Goal: Transaction & Acquisition: Purchase product/service

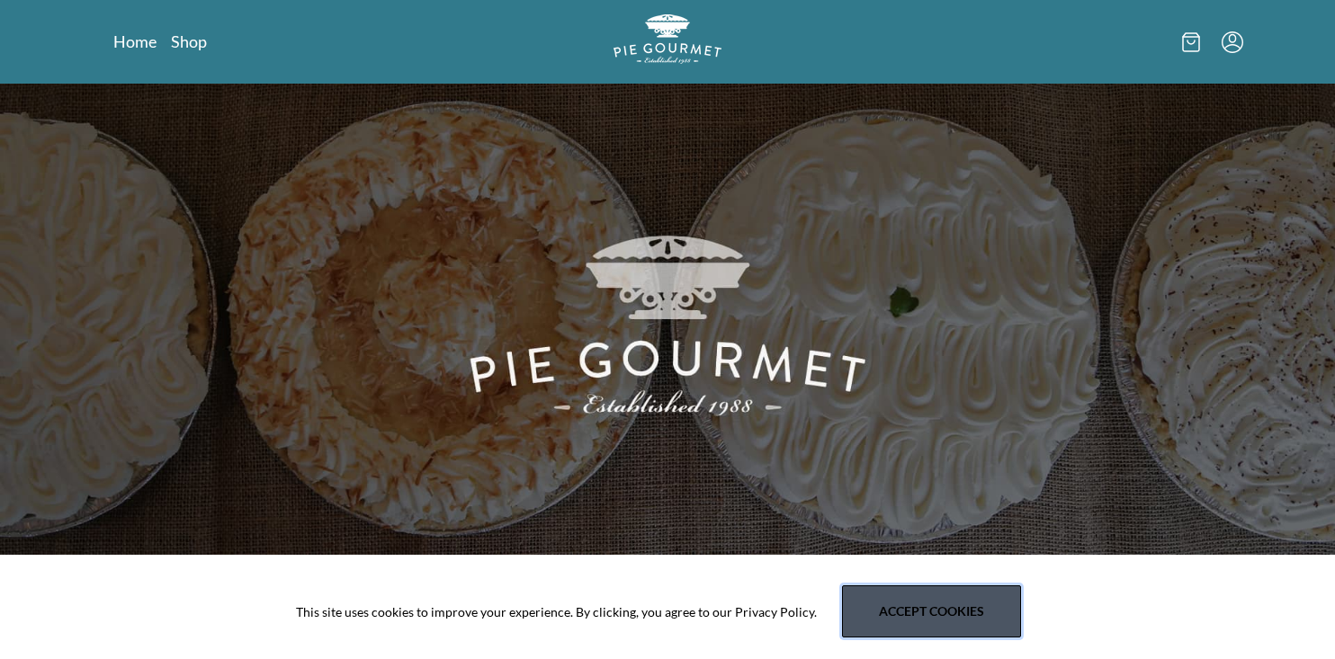
click at [876, 620] on button "Accept cookies" at bounding box center [931, 611] width 179 height 52
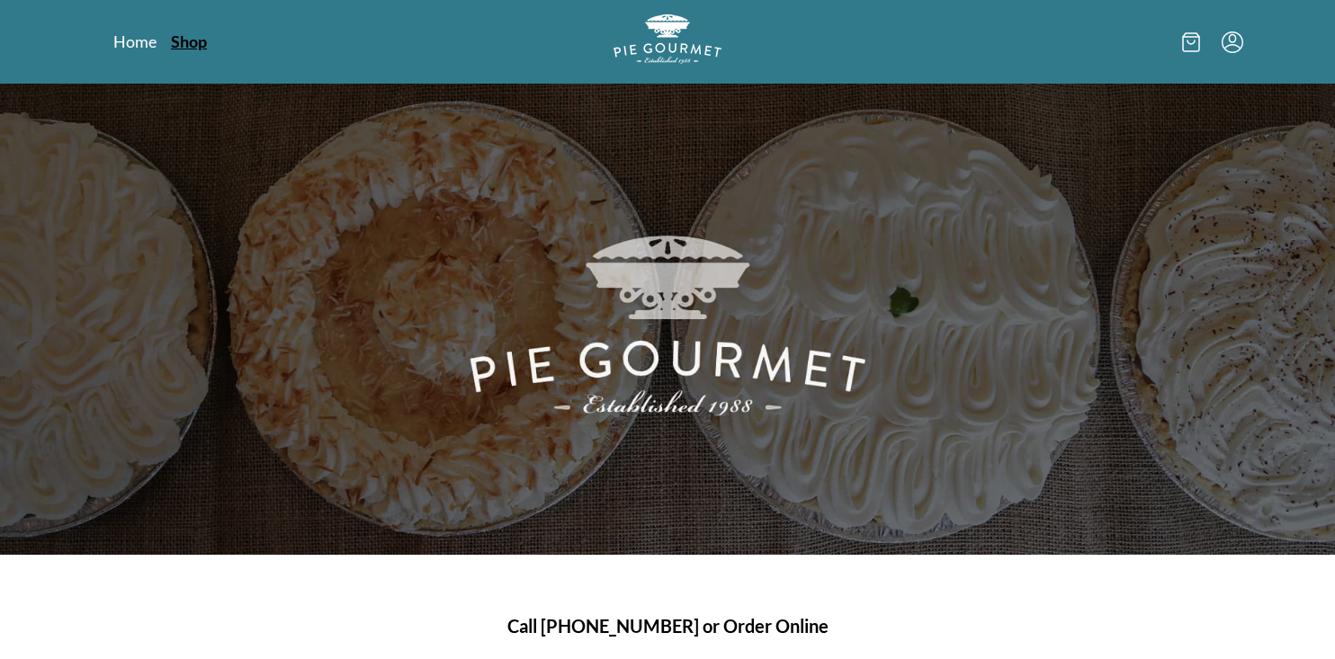
click at [195, 44] on link "Shop" at bounding box center [189, 42] width 36 height 22
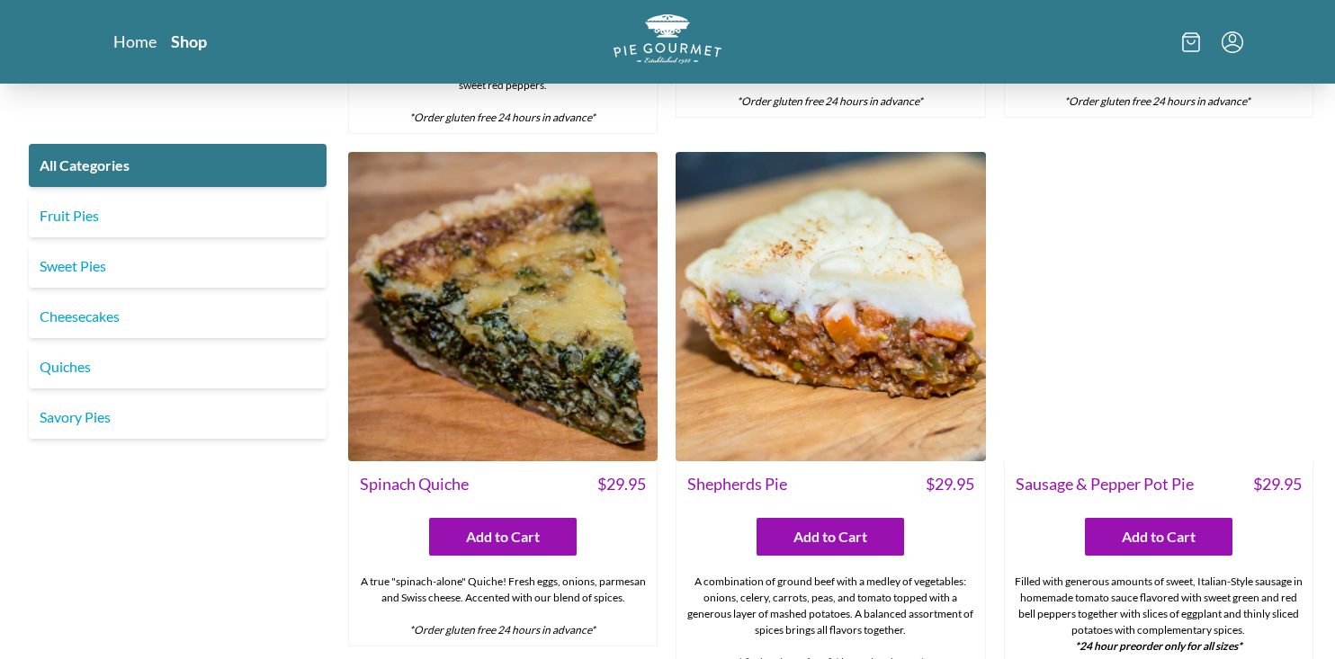
scroll to position [1474, 0]
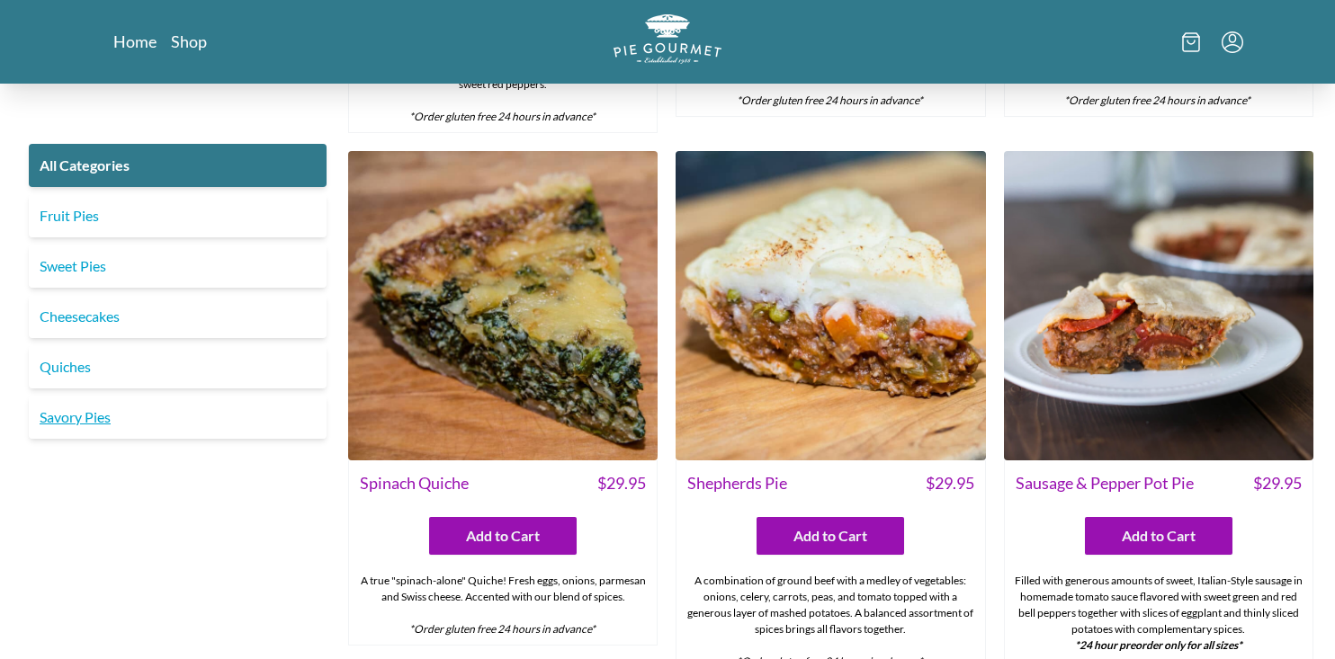
click at [112, 412] on link "Savory Pies" at bounding box center [178, 417] width 298 height 43
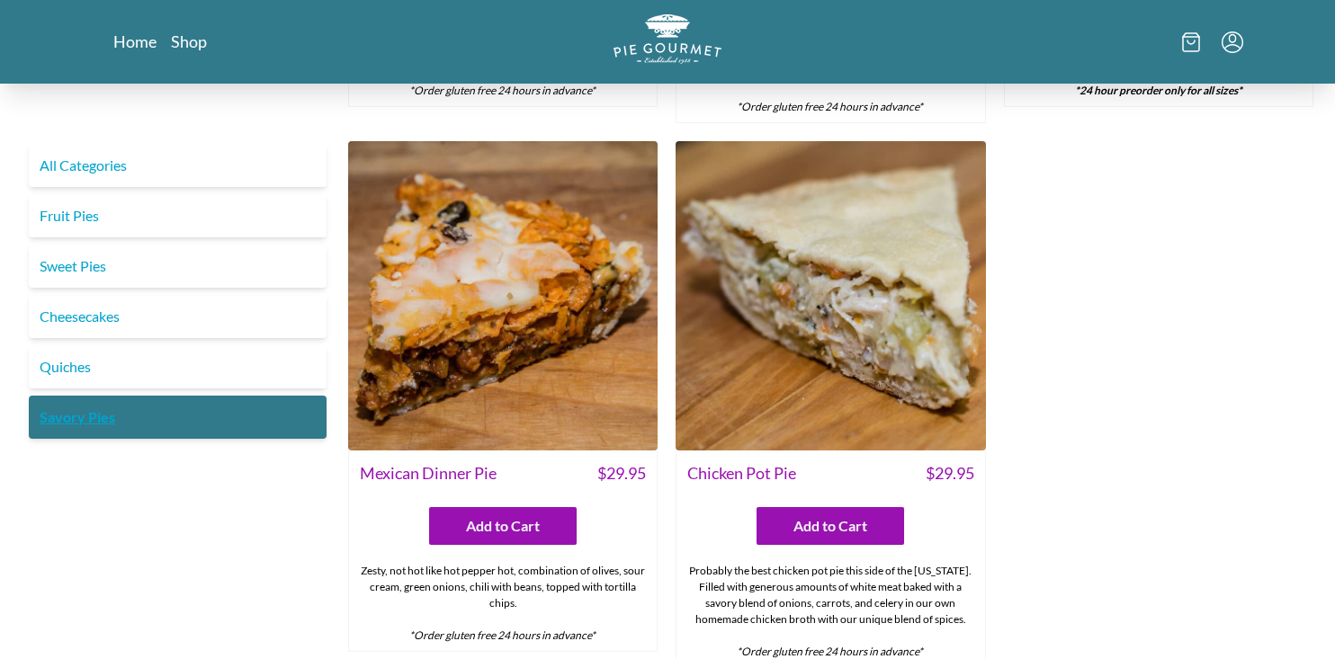
scroll to position [984, 0]
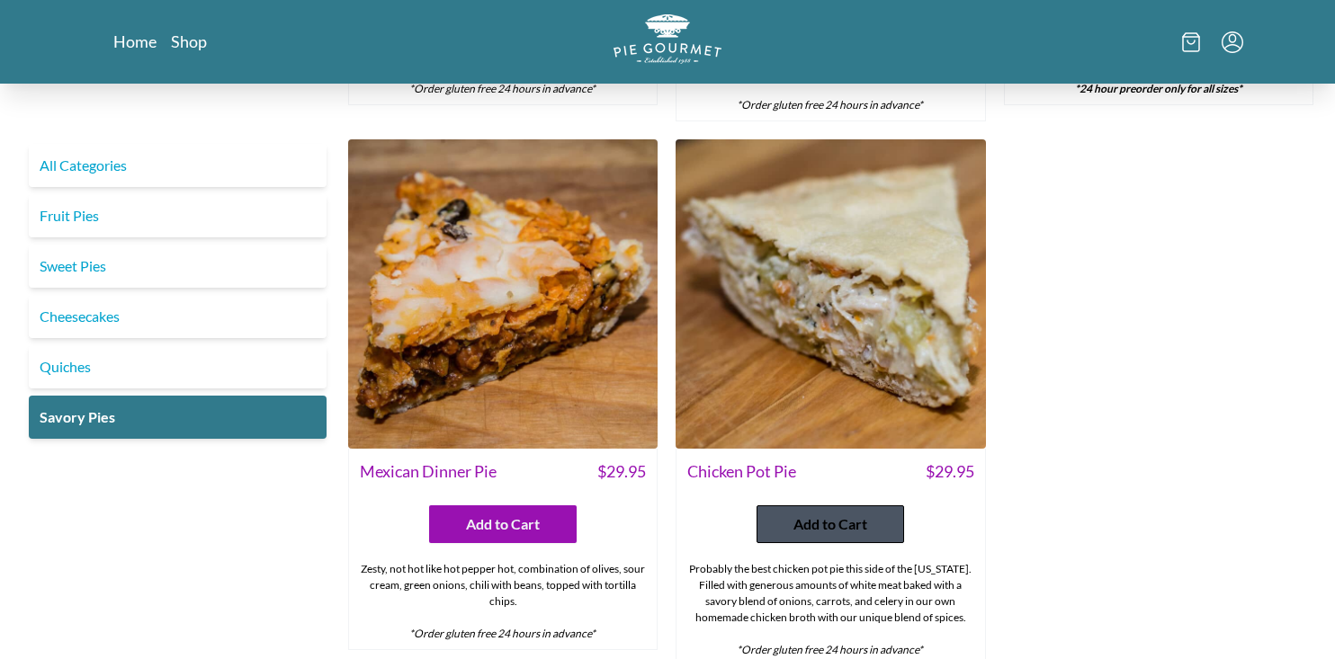
click at [794, 511] on button "Add to Cart" at bounding box center [829, 524] width 147 height 38
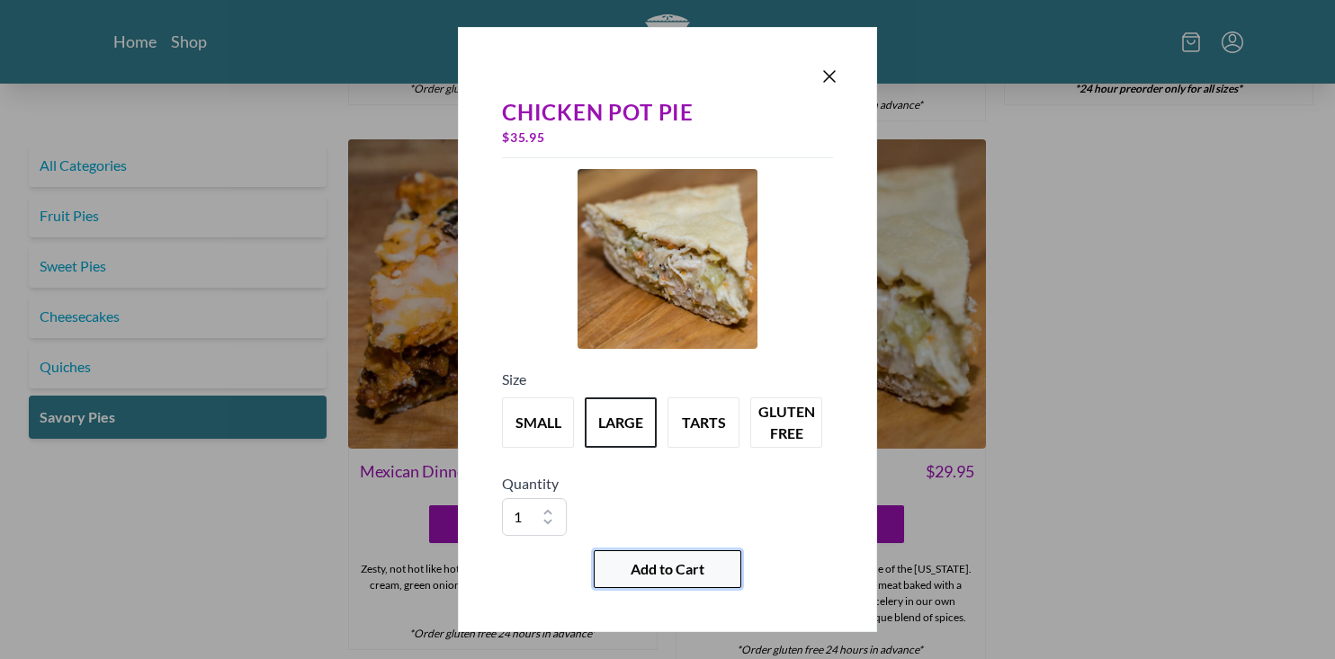
click at [647, 566] on span "Add to Cart" at bounding box center [667, 570] width 74 height 22
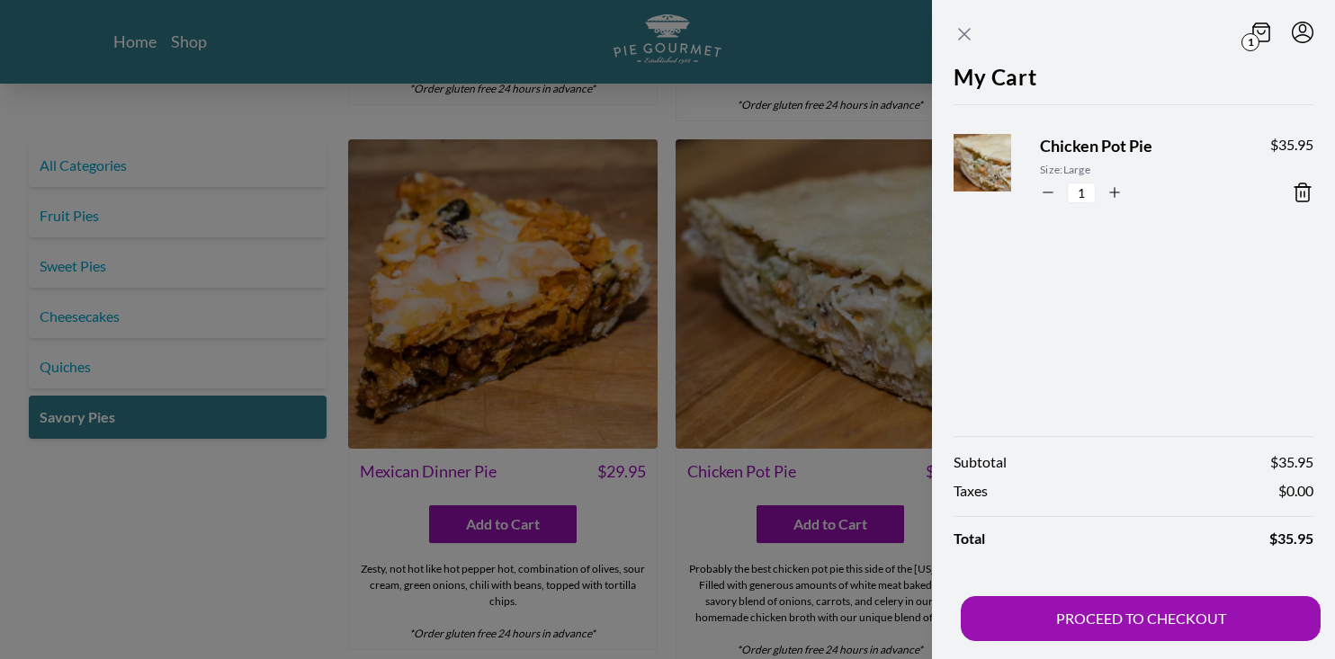
click at [965, 27] on icon "Close panel" at bounding box center [964, 34] width 22 height 22
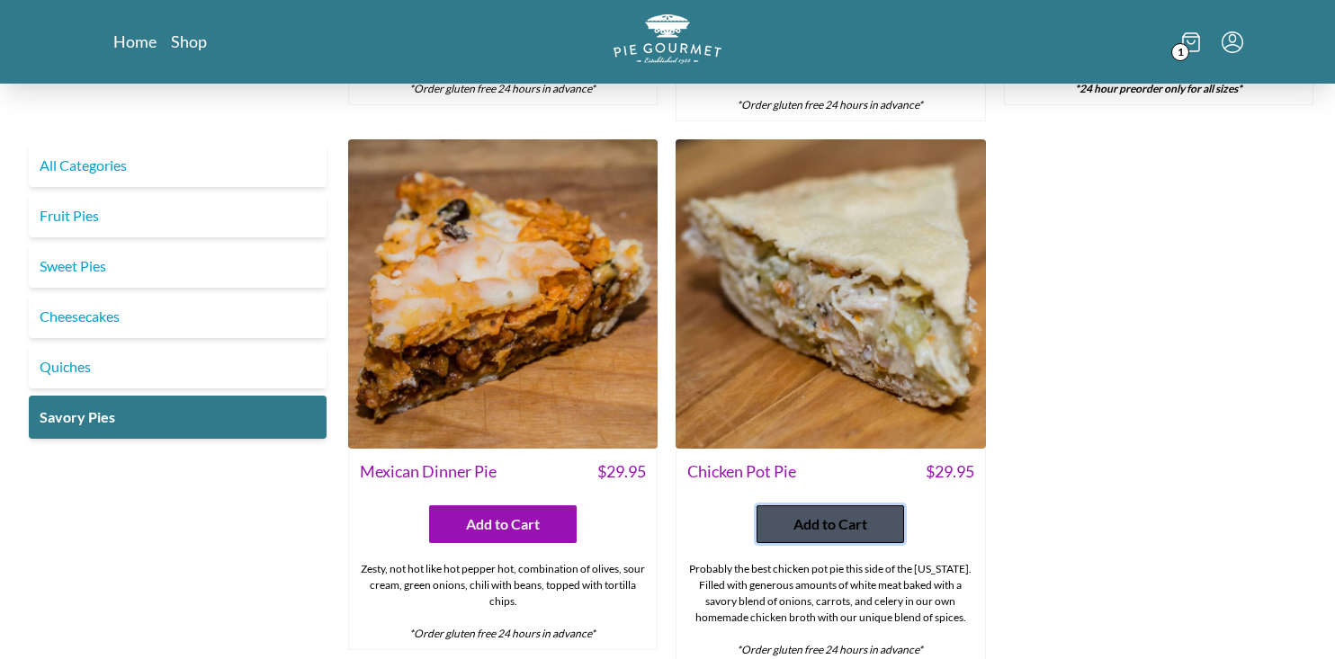
click at [803, 516] on button "Add to Cart" at bounding box center [829, 524] width 147 height 38
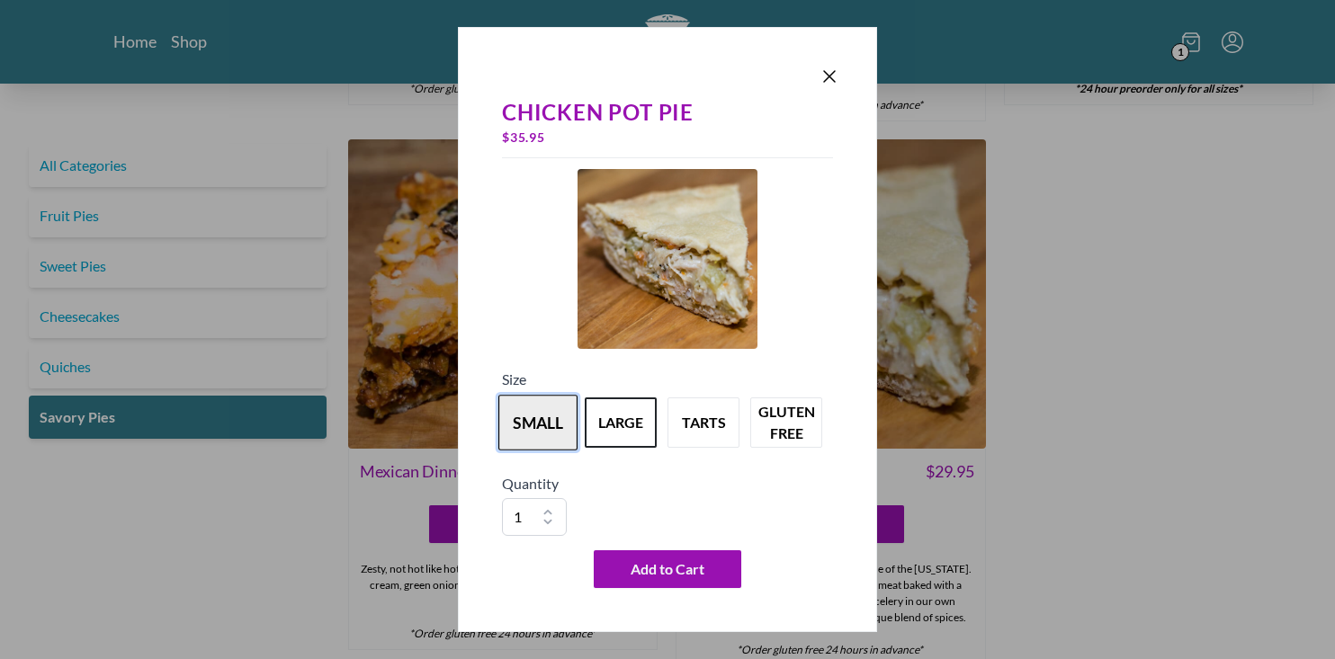
click at [541, 431] on button "small" at bounding box center [537, 423] width 79 height 56
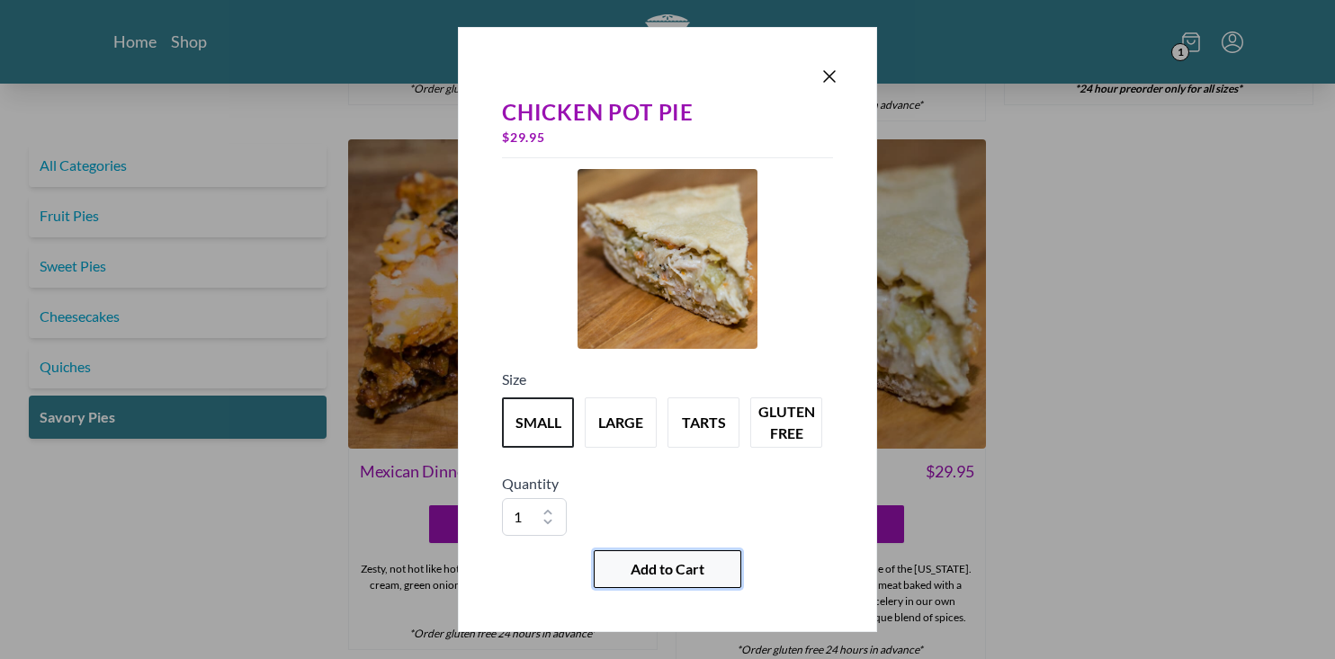
click at [626, 571] on button "Add to Cart" at bounding box center [667, 569] width 147 height 38
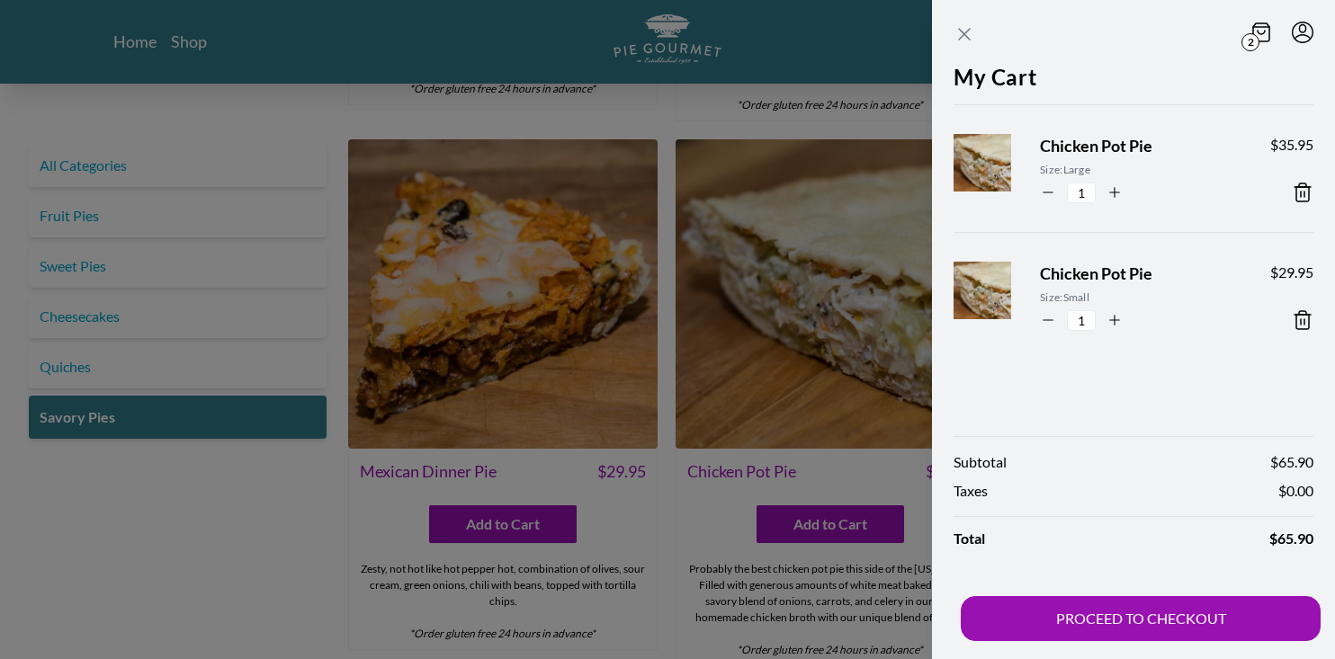
click at [967, 33] on icon "Close panel" at bounding box center [964, 34] width 22 height 22
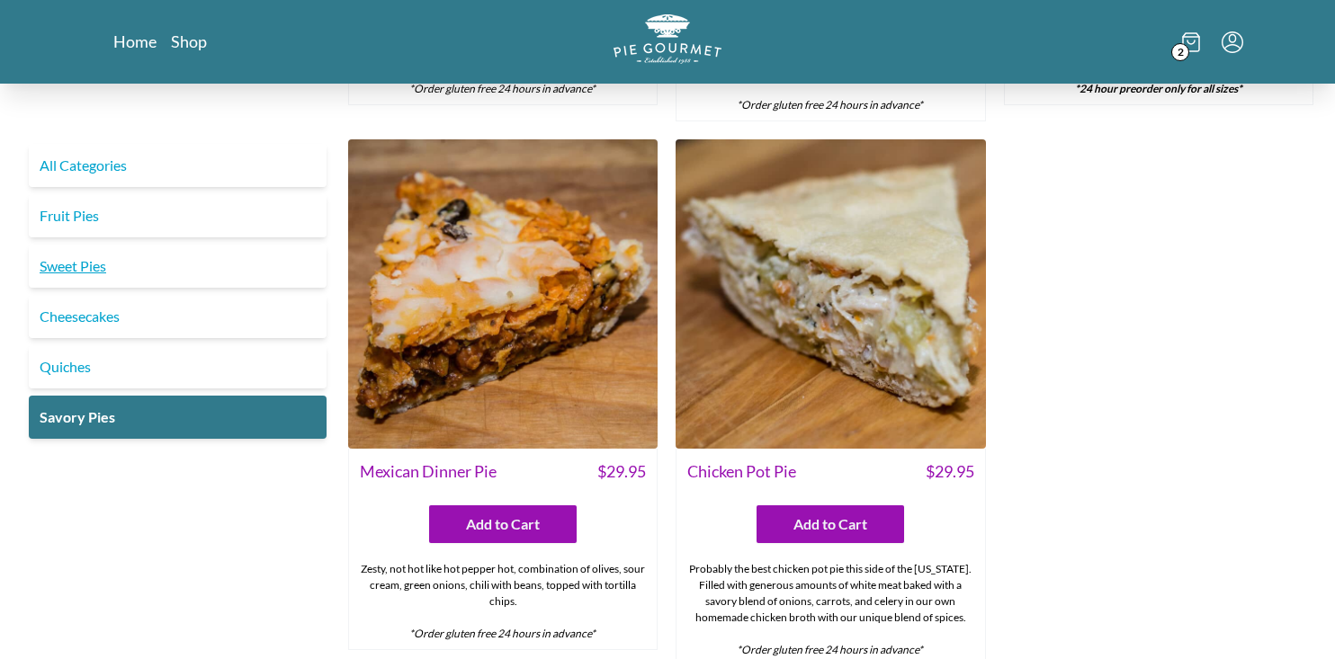
click at [90, 267] on link "Sweet Pies" at bounding box center [178, 266] width 298 height 43
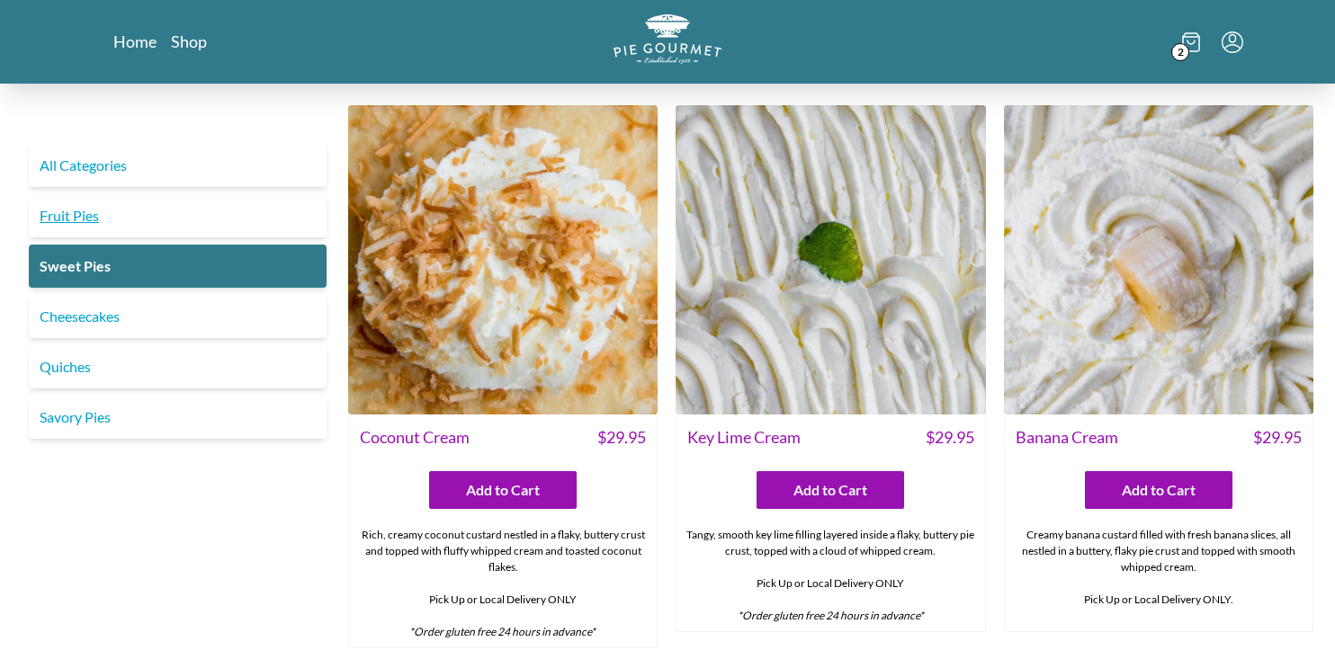
click at [67, 225] on link "Fruit Pies" at bounding box center [178, 215] width 298 height 43
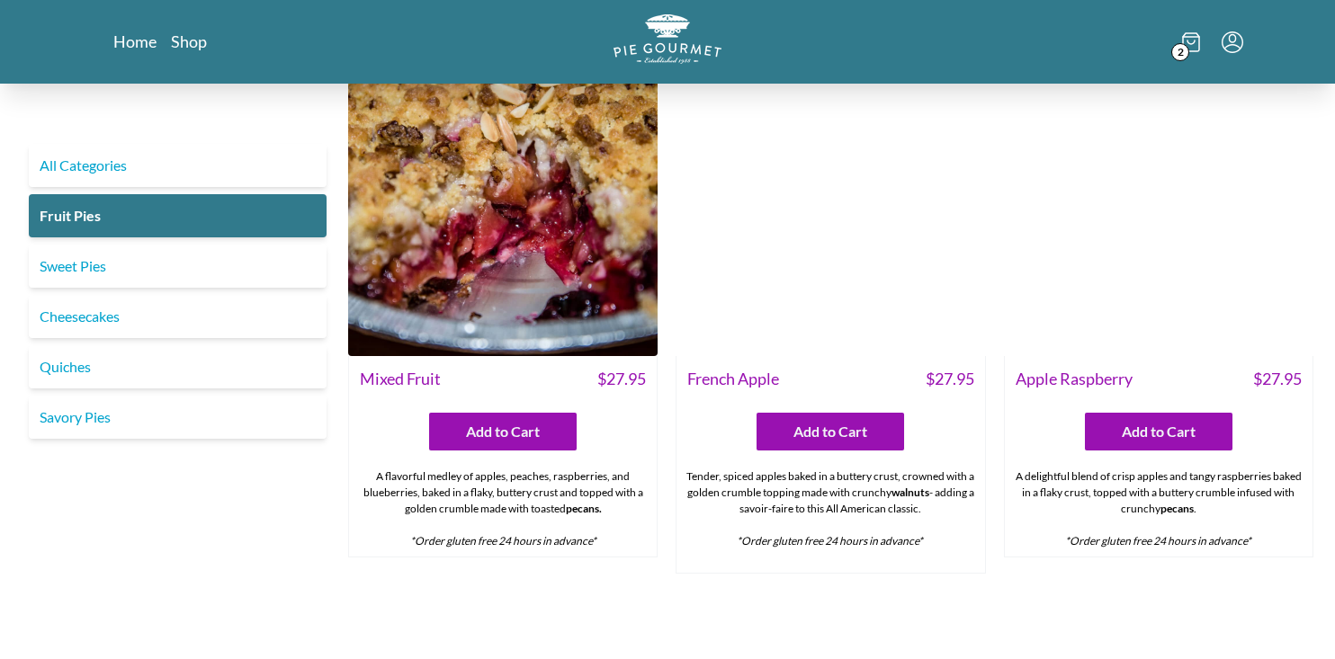
scroll to position [1155, 0]
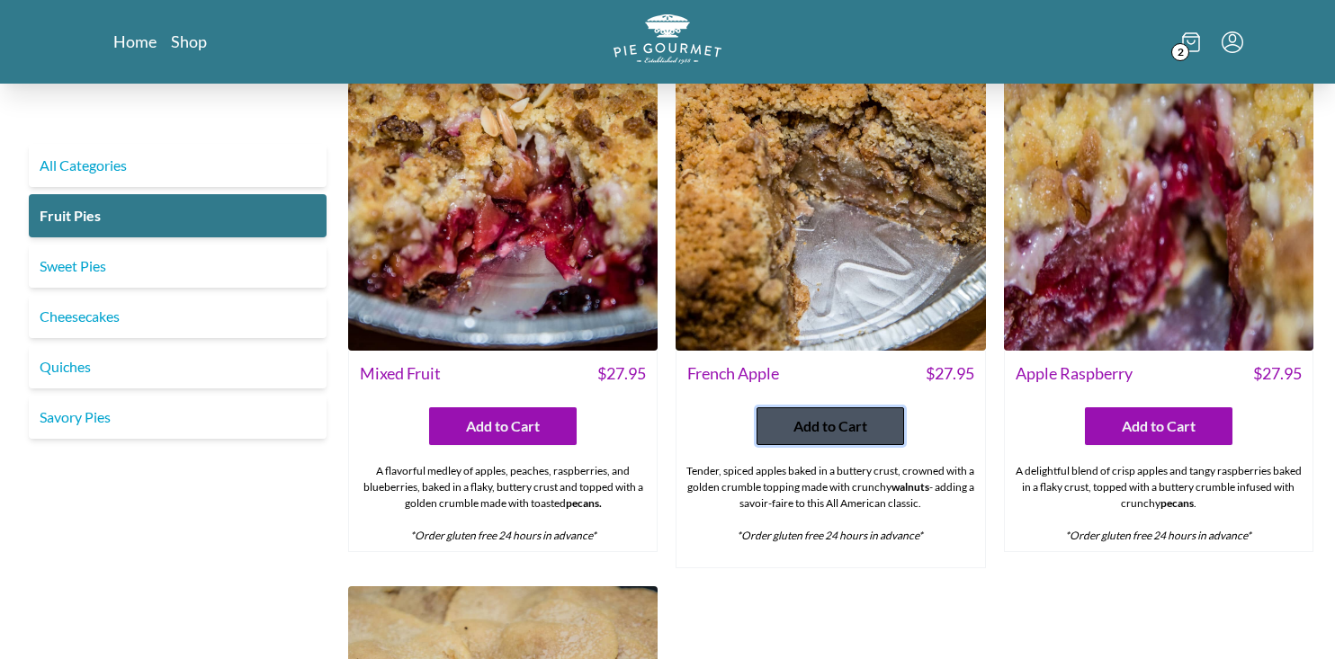
click at [828, 416] on span "Add to Cart" at bounding box center [830, 427] width 74 height 22
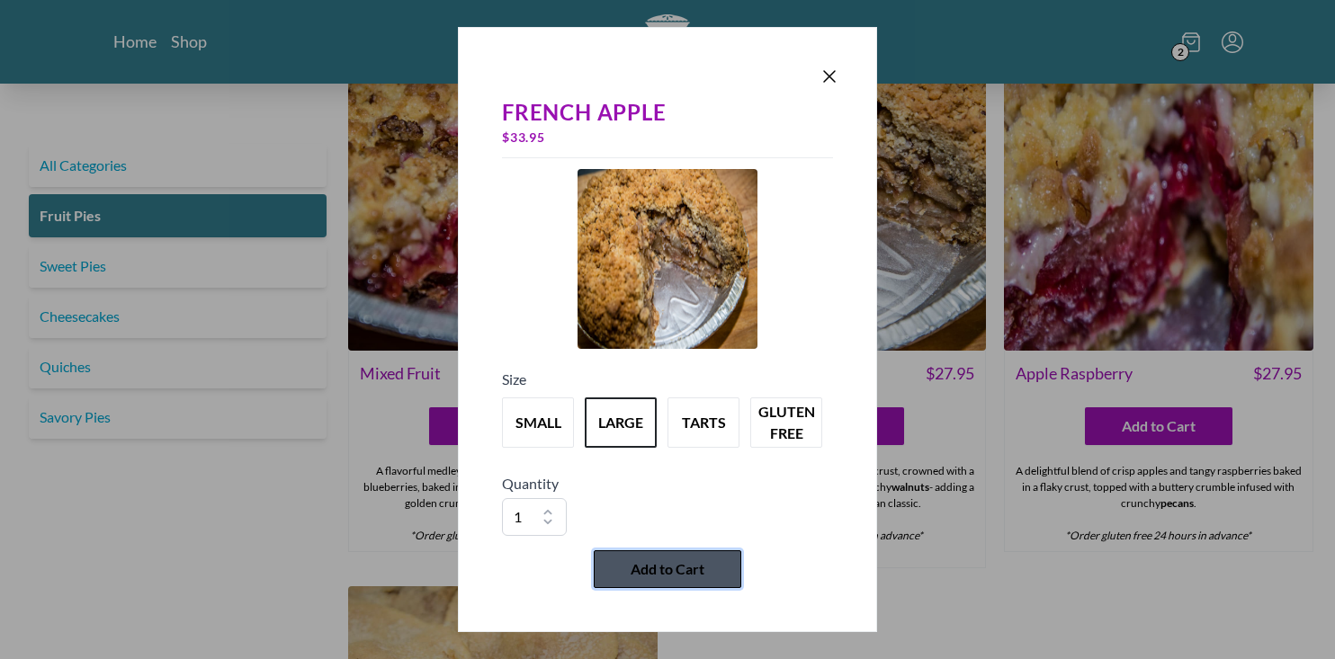
click at [640, 562] on span "Add to Cart" at bounding box center [667, 570] width 74 height 22
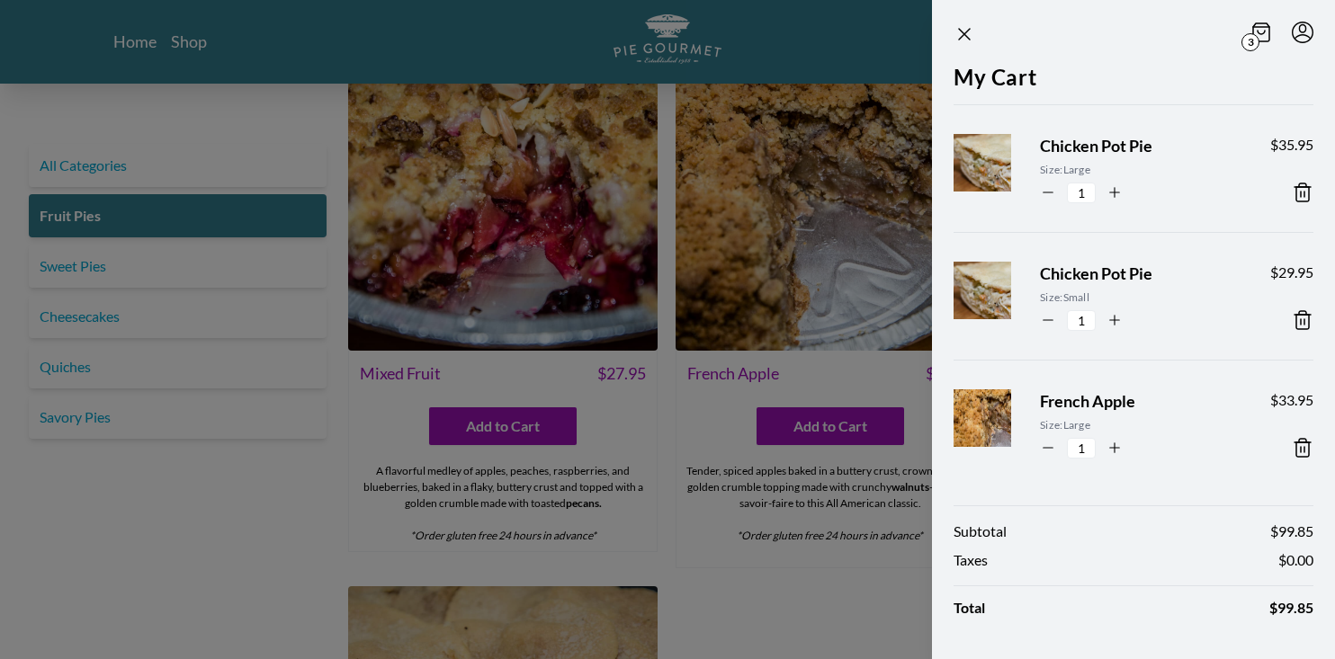
click at [1262, 36] on icon at bounding box center [1261, 32] width 18 height 20
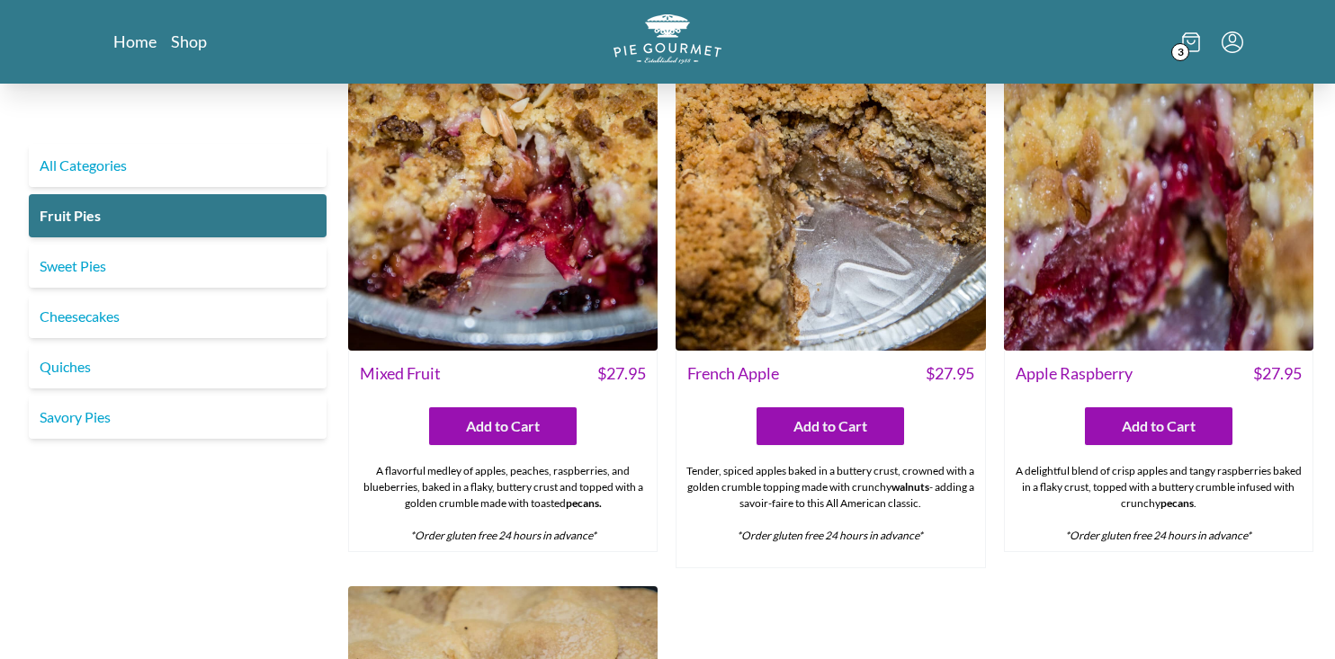
click at [1182, 51] on span "3" at bounding box center [1180, 52] width 18 height 18
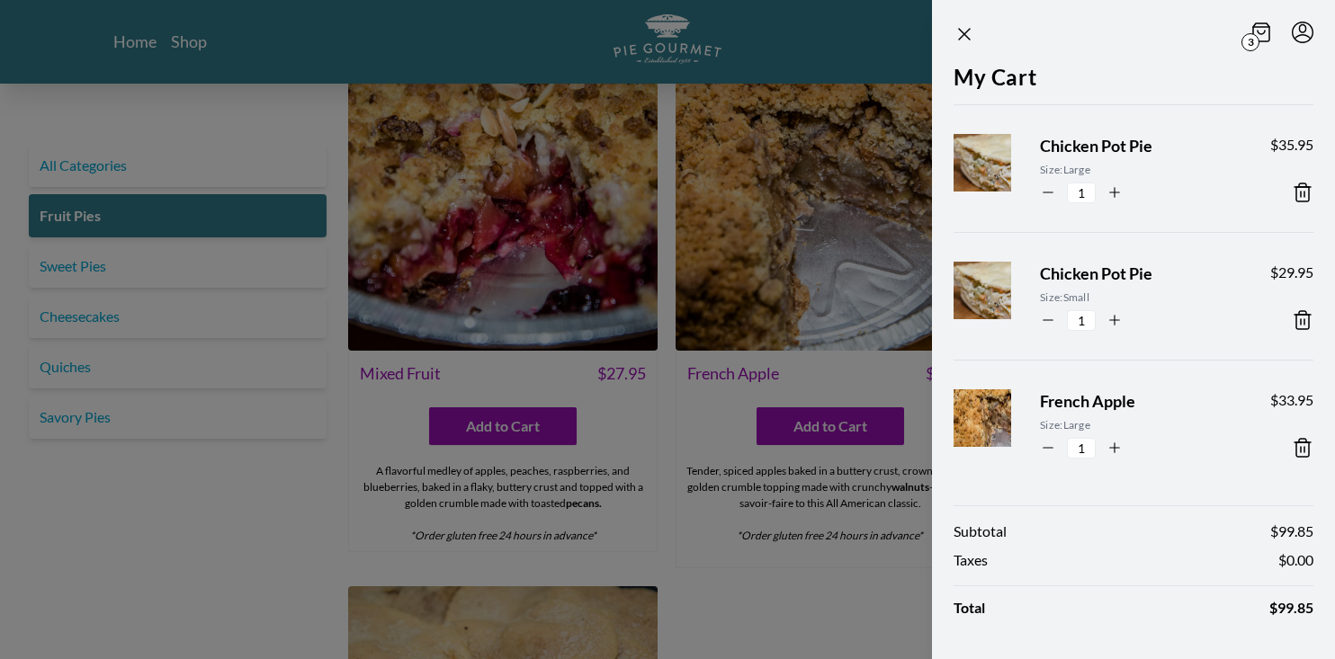
click at [1255, 37] on span "3" at bounding box center [1250, 42] width 18 height 18
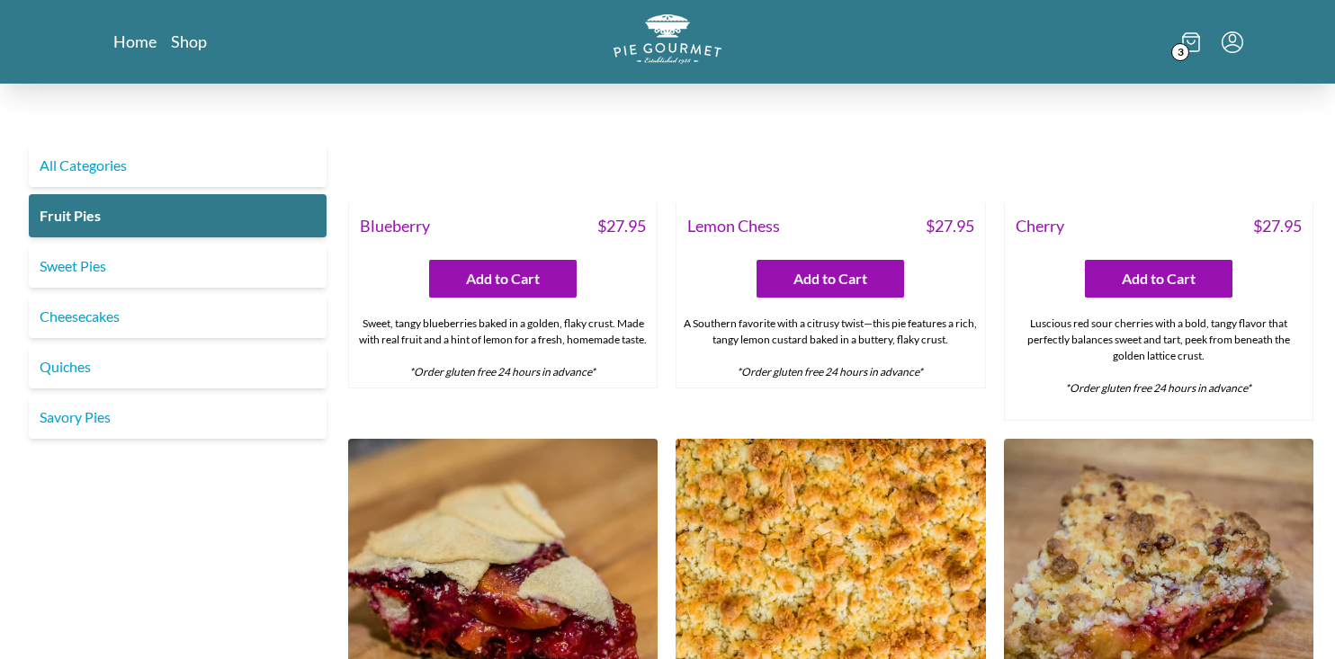
scroll to position [0, 0]
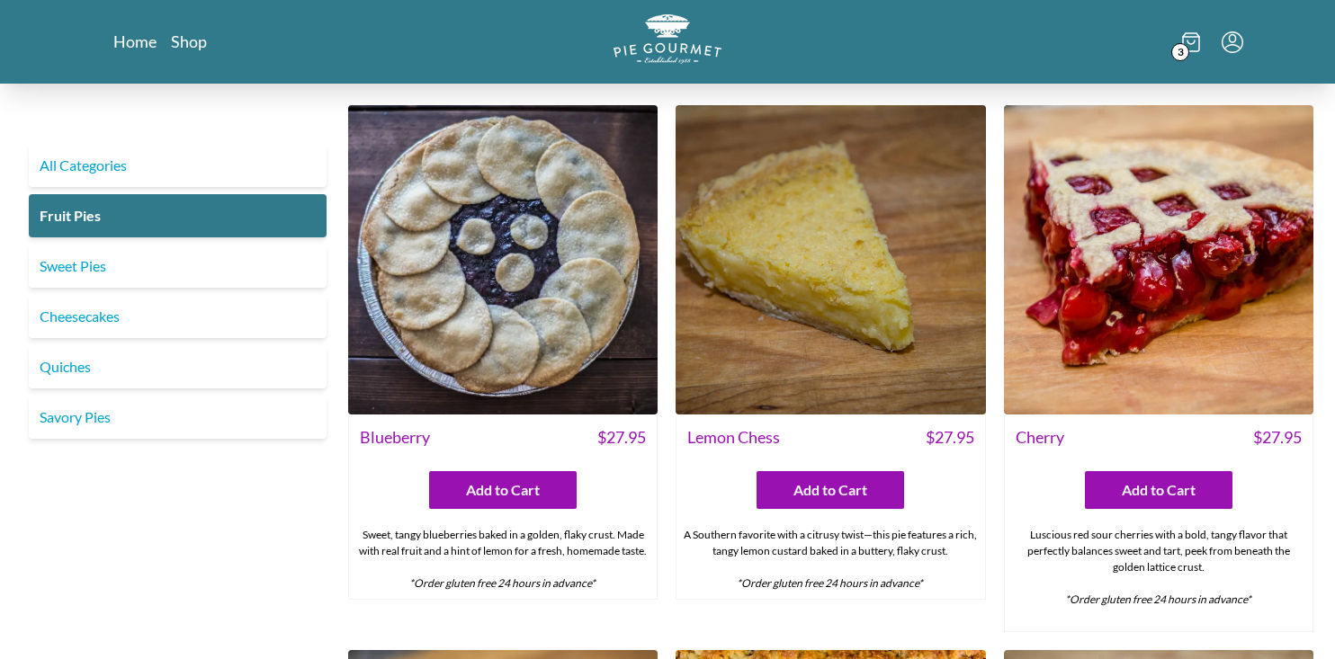
click at [1181, 43] on span "3" at bounding box center [1180, 52] width 18 height 18
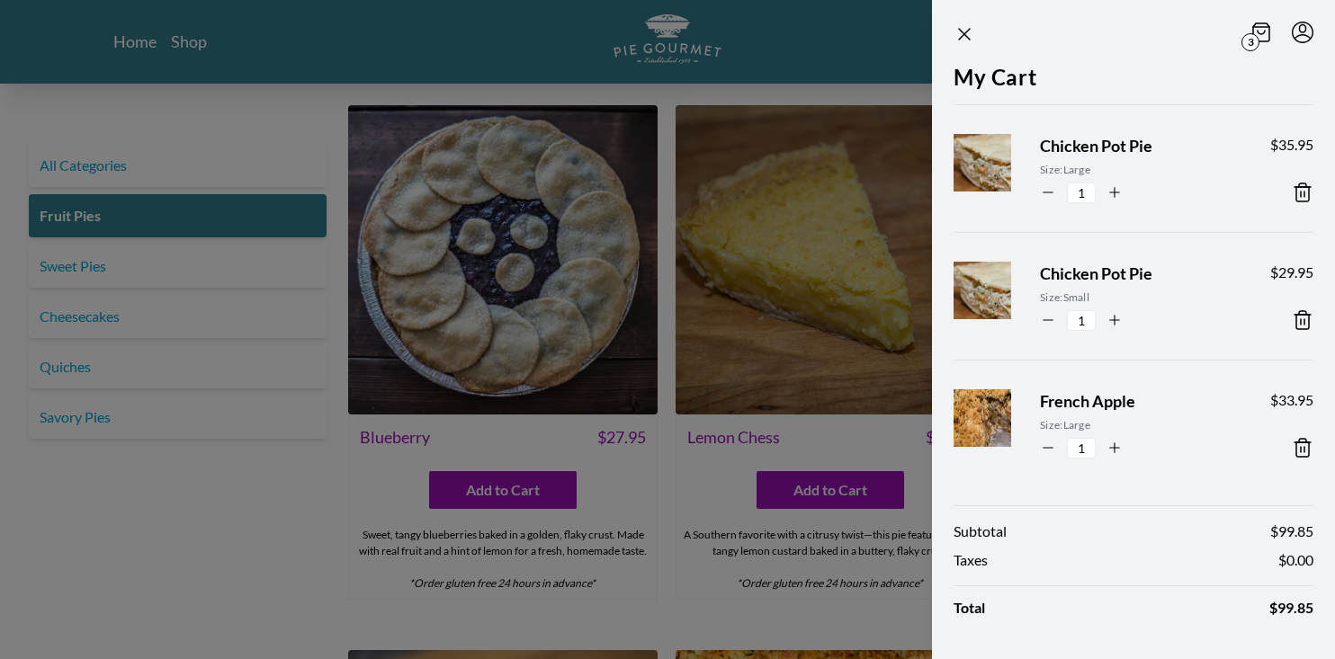
click at [1245, 40] on span "3" at bounding box center [1250, 42] width 18 height 18
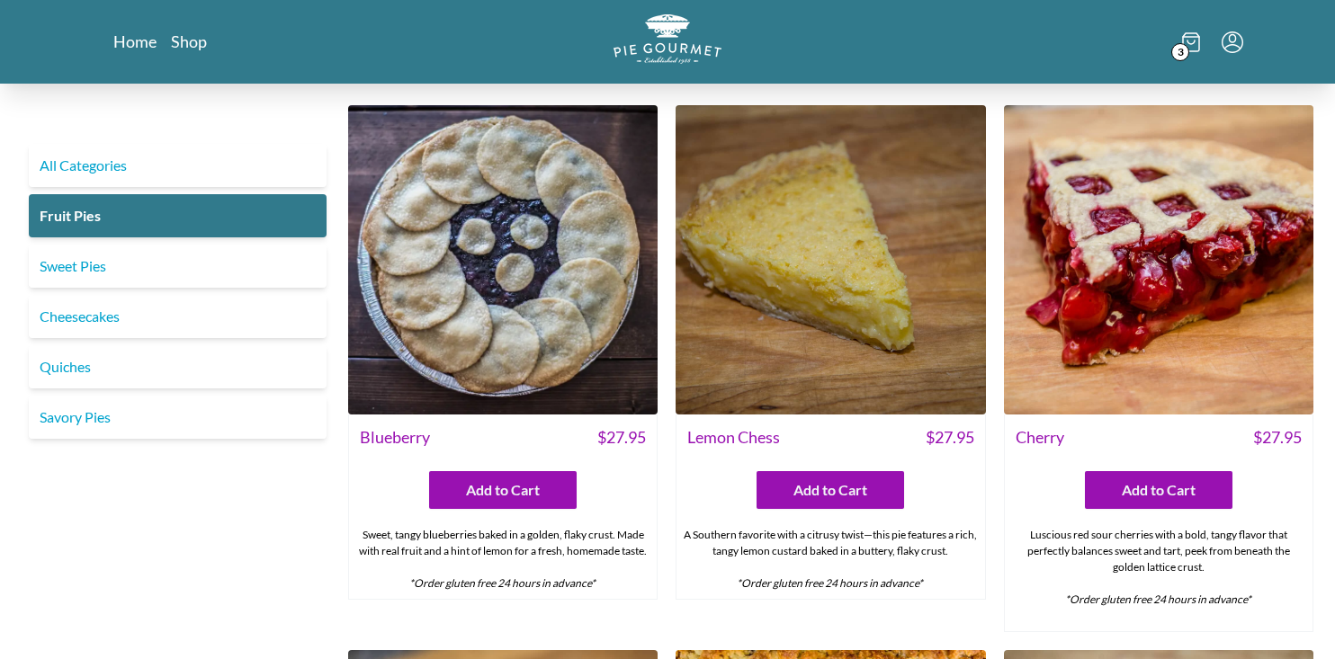
click at [1188, 49] on span "3" at bounding box center [1180, 52] width 18 height 18
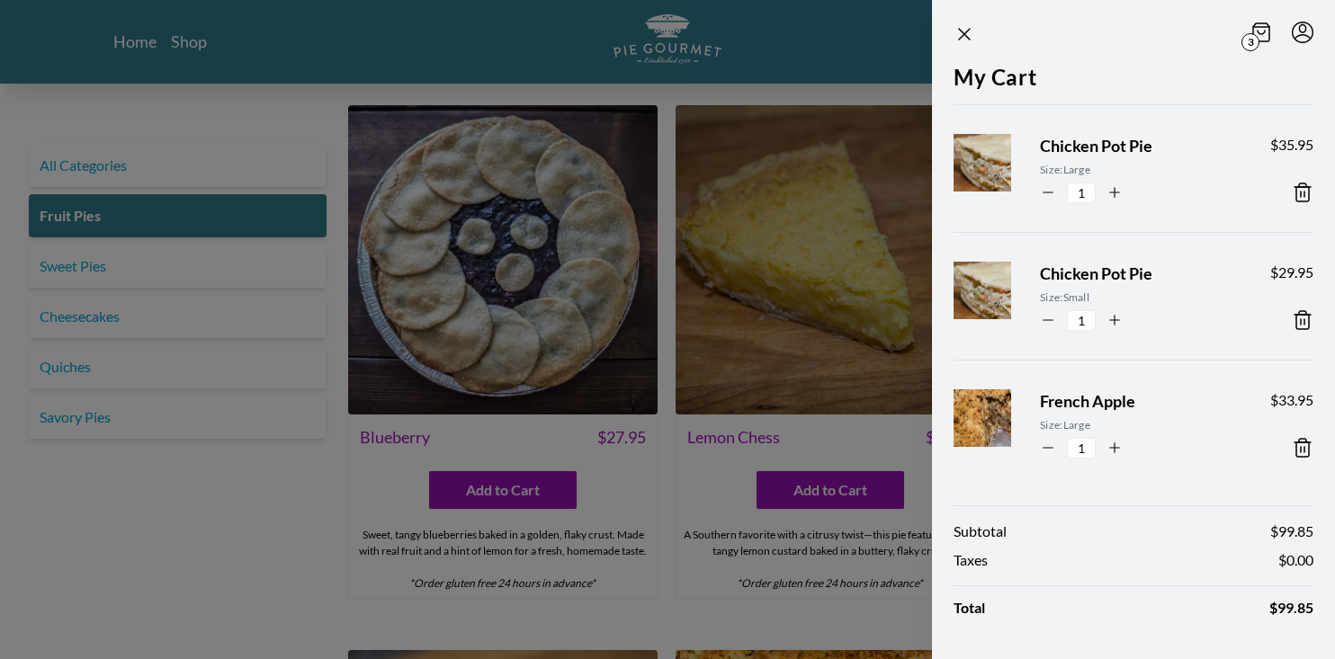
click at [1302, 41] on icon "Menu" at bounding box center [1302, 33] width 22 height 22
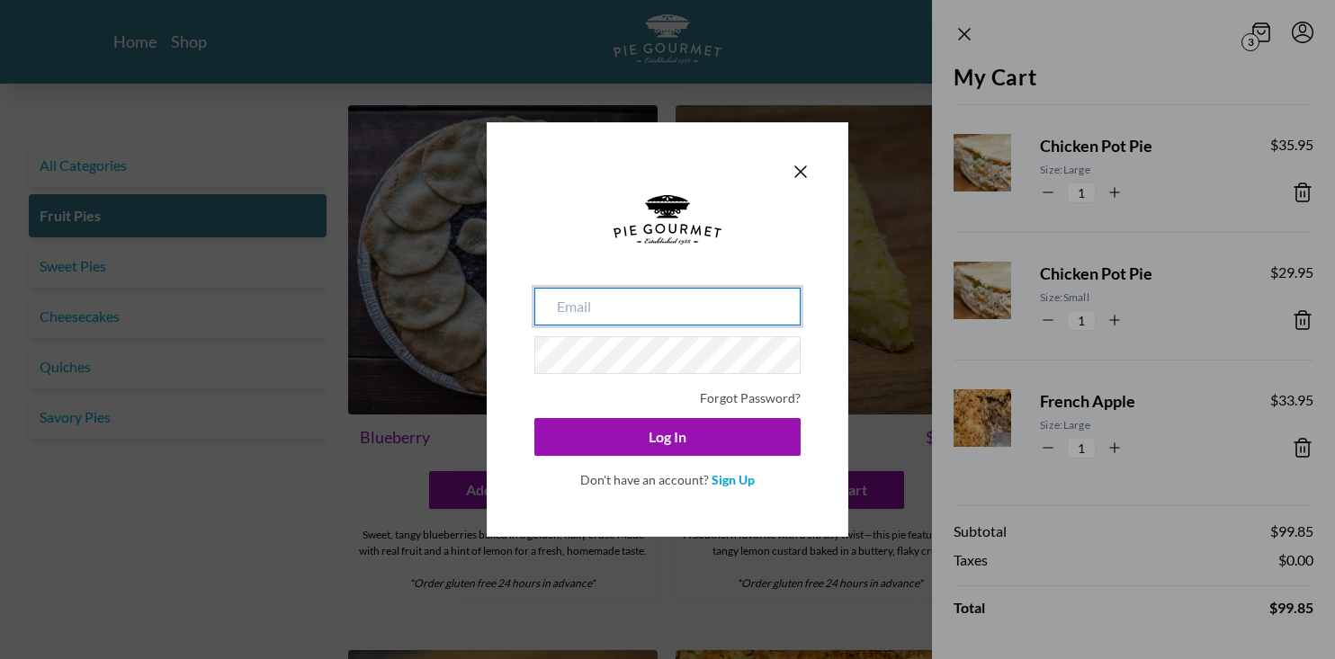
click at [709, 299] on input "email" at bounding box center [667, 307] width 266 height 38
click at [659, 312] on input "email" at bounding box center [667, 307] width 266 height 38
type input "l"
type input "[EMAIL_ADDRESS][DOMAIN_NAME]"
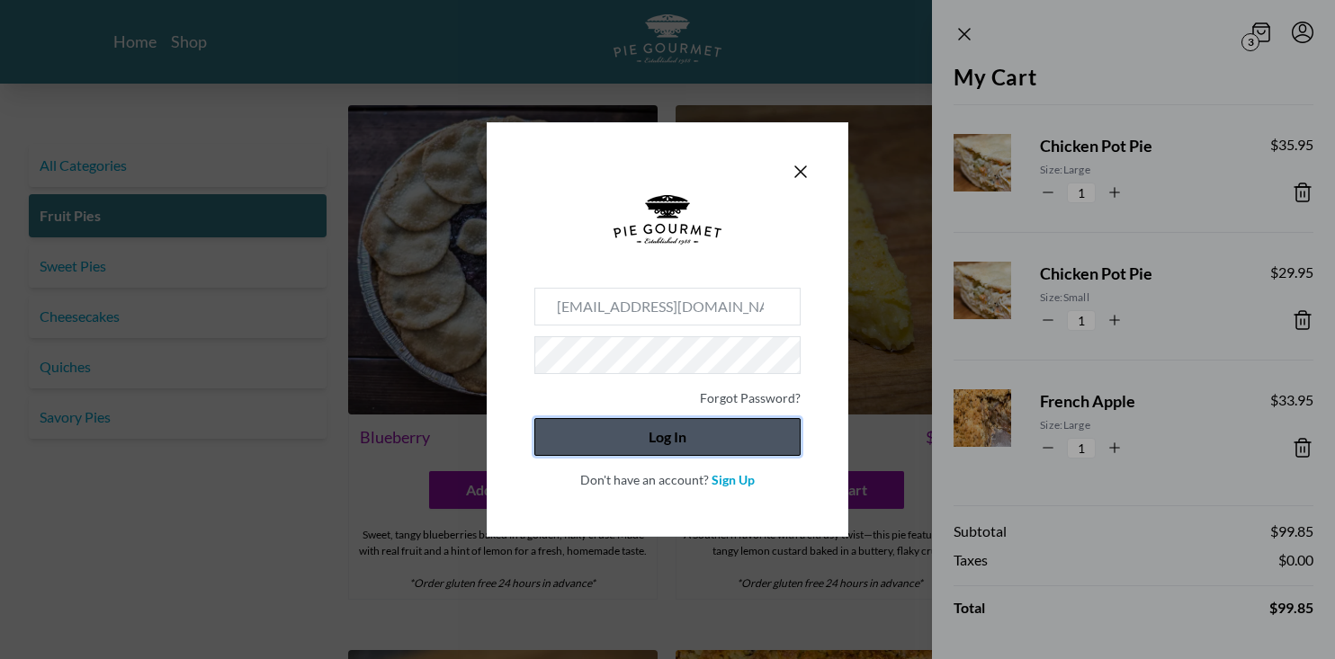
click at [664, 442] on button "Log In" at bounding box center [667, 437] width 266 height 38
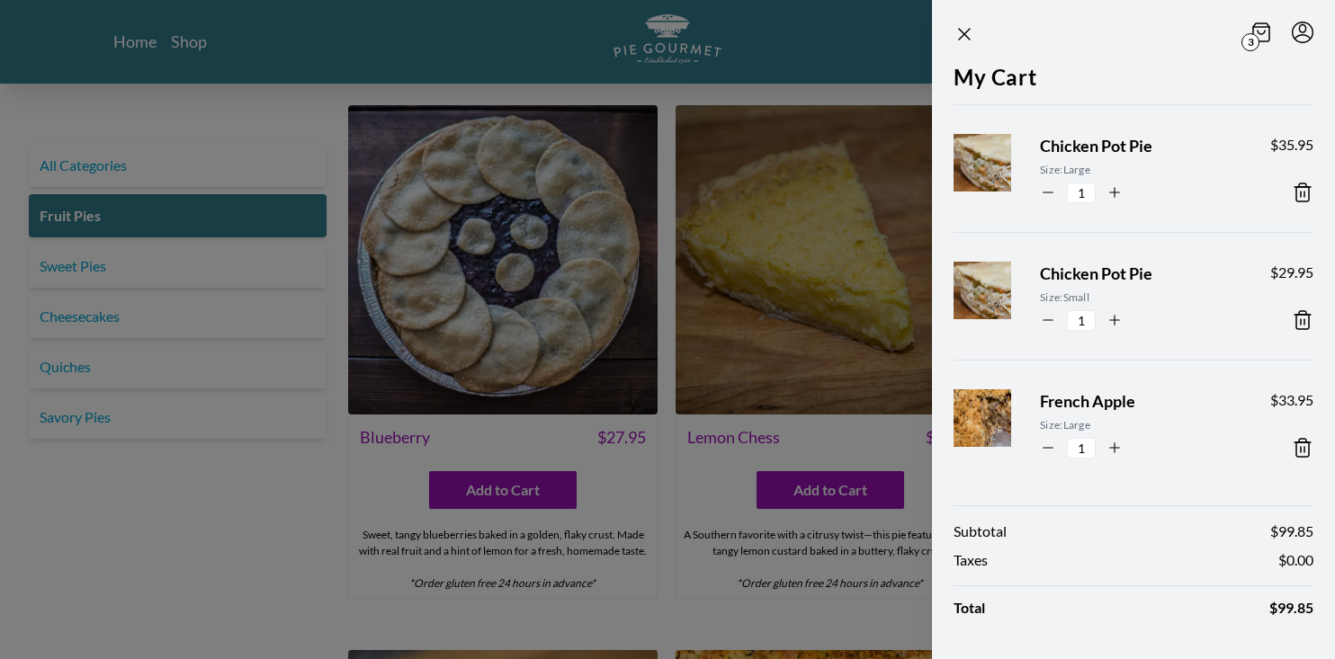
click at [1265, 30] on icon at bounding box center [1261, 32] width 18 height 20
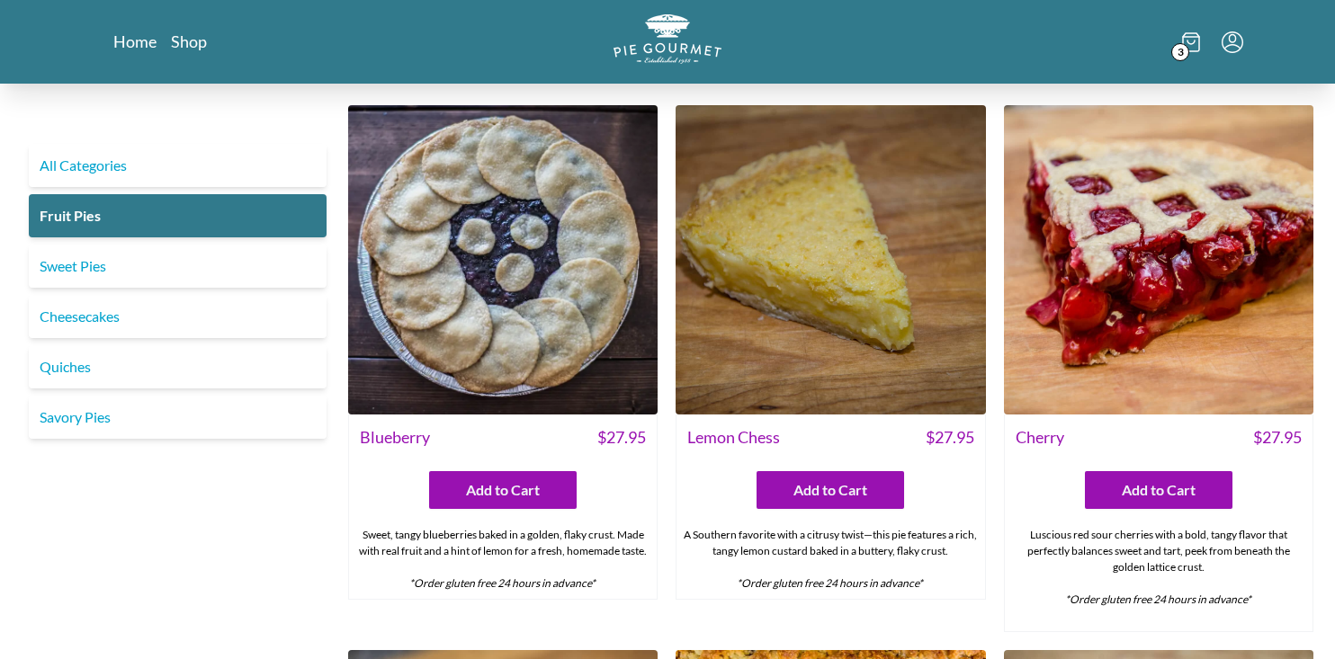
click at [1187, 47] on span "3" at bounding box center [1180, 52] width 18 height 18
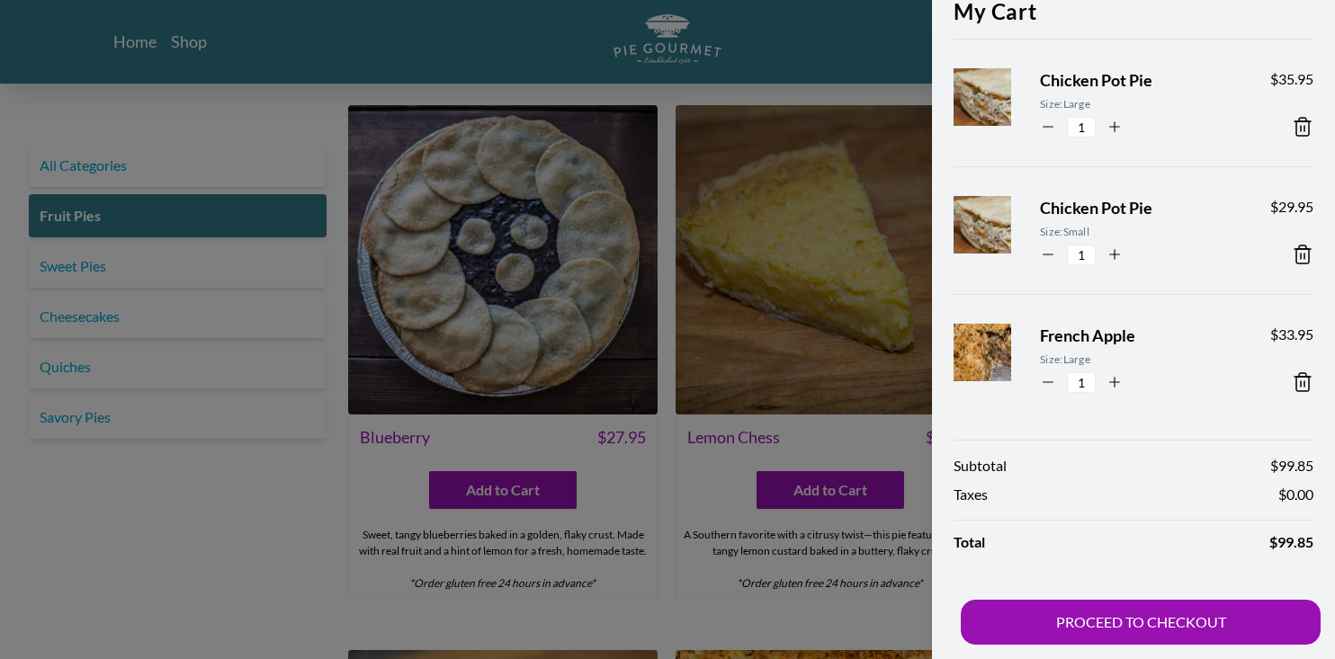
scroll to position [69, 0]
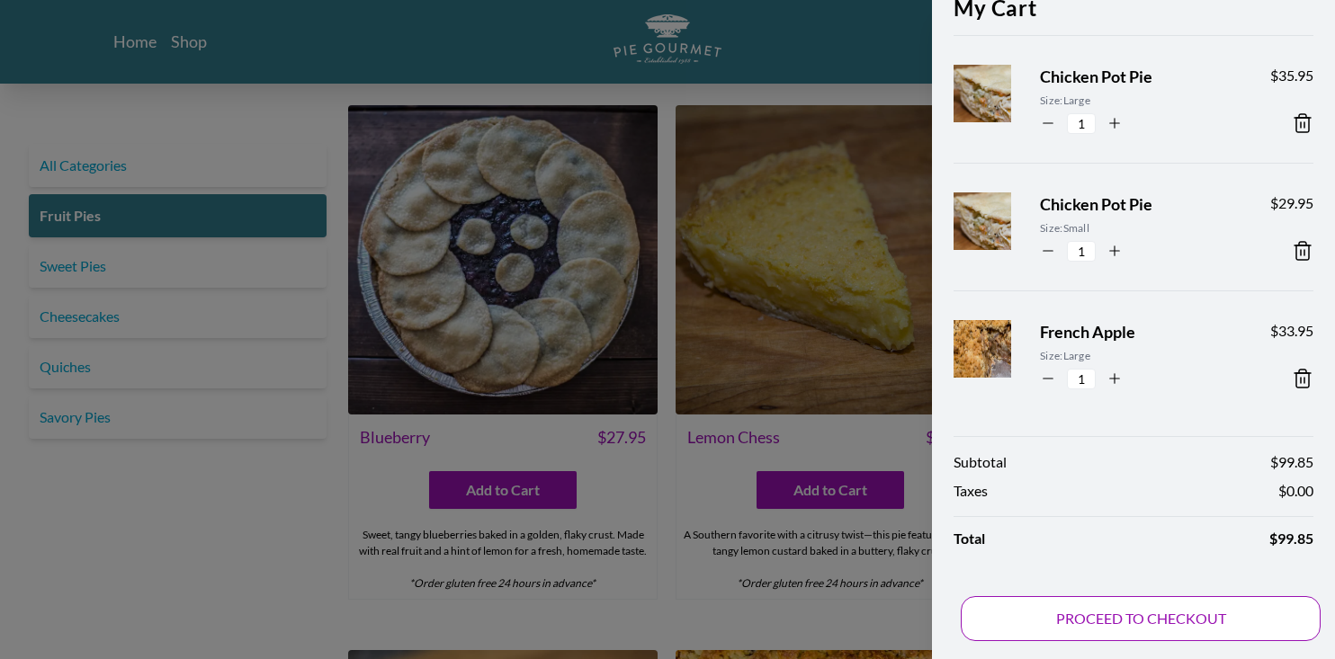
click at [1108, 612] on button "PROCEED TO CHECKOUT" at bounding box center [1141, 618] width 360 height 45
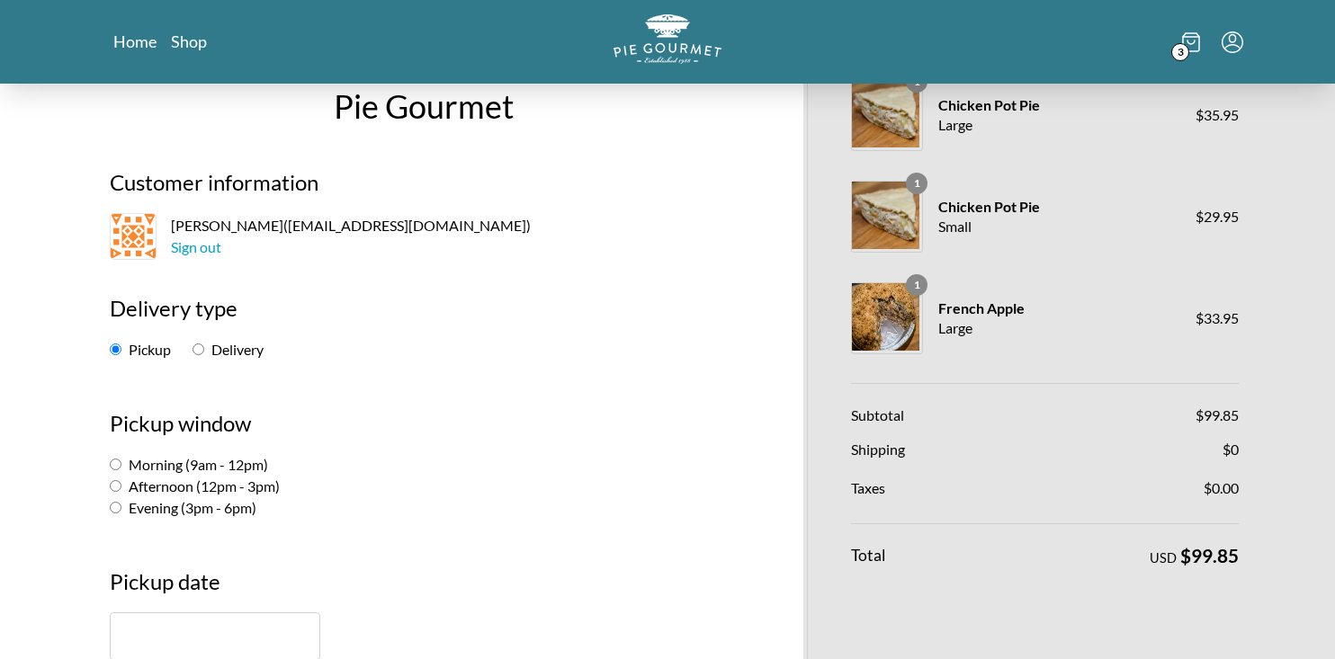
scroll to position [52, 0]
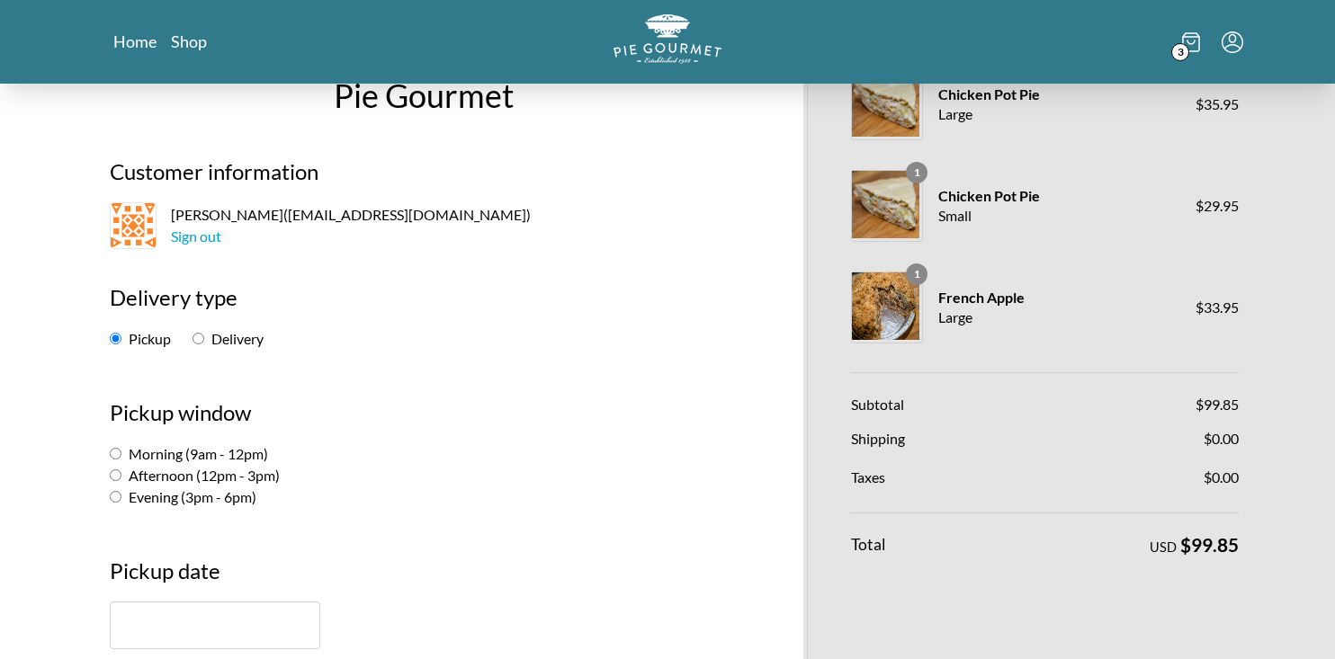
click at [204, 337] on label "Delivery" at bounding box center [227, 338] width 71 height 17
click at [204, 337] on input "Delivery" at bounding box center [198, 339] width 12 height 12
radio input "true"
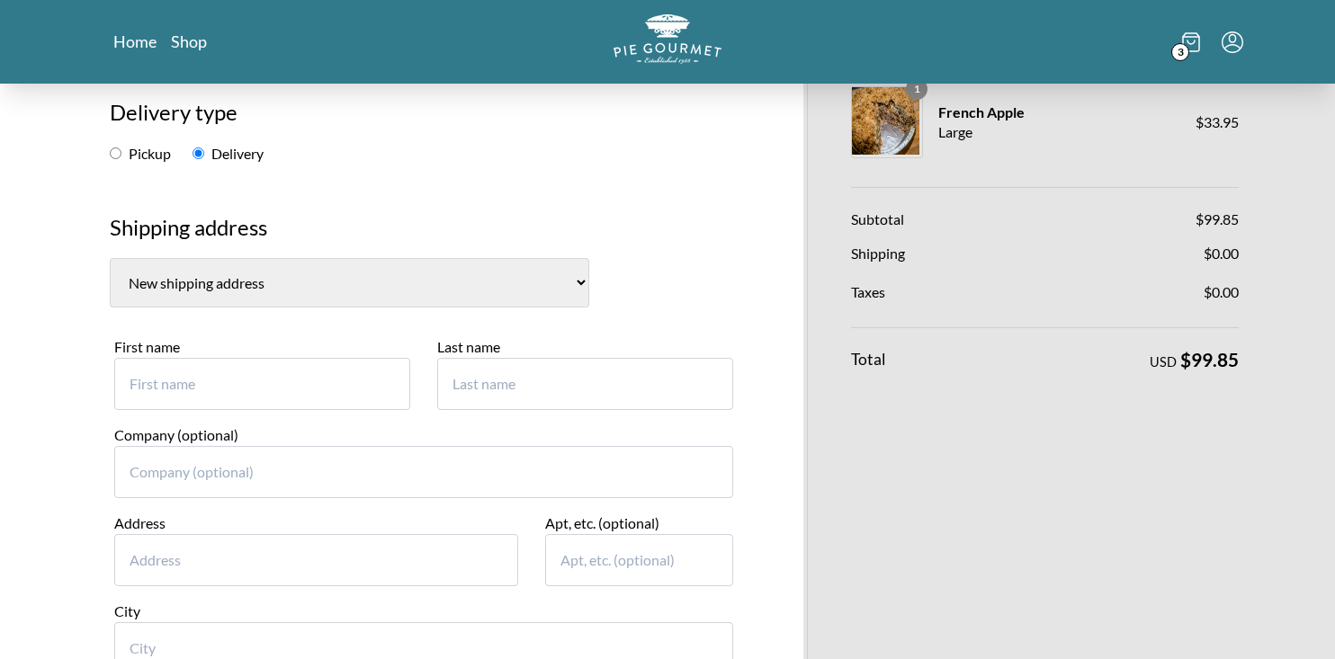
scroll to position [238, 0]
click at [355, 288] on select "[PERSON_NAME], [STREET_ADDRESS][PERSON_NAME]) [PERSON_NAME], [STREET_ADDRESS][P…" at bounding box center [349, 281] width 479 height 49
select select "0"
click at [110, 257] on select "[PERSON_NAME], [STREET_ADDRESS][PERSON_NAME]) [PERSON_NAME], [STREET_ADDRESS][P…" at bounding box center [349, 281] width 479 height 49
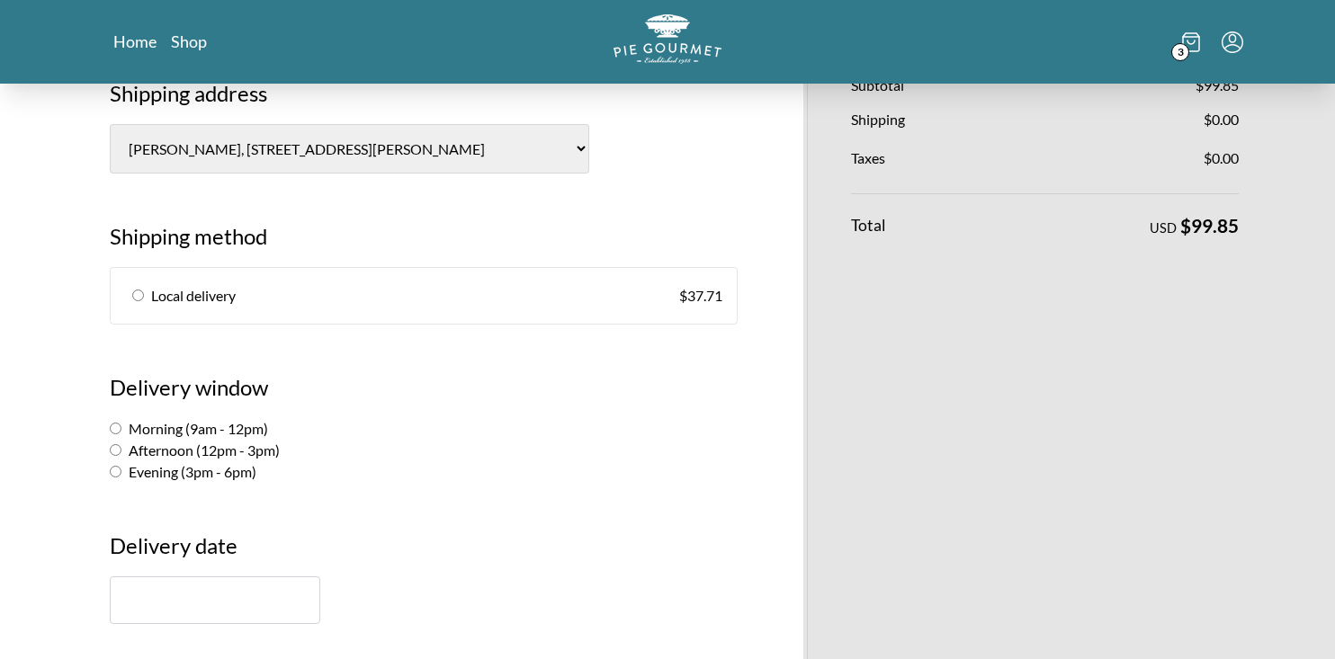
scroll to position [373, 0]
click at [135, 292] on input "radio" at bounding box center [138, 294] width 12 height 12
radio input "true"
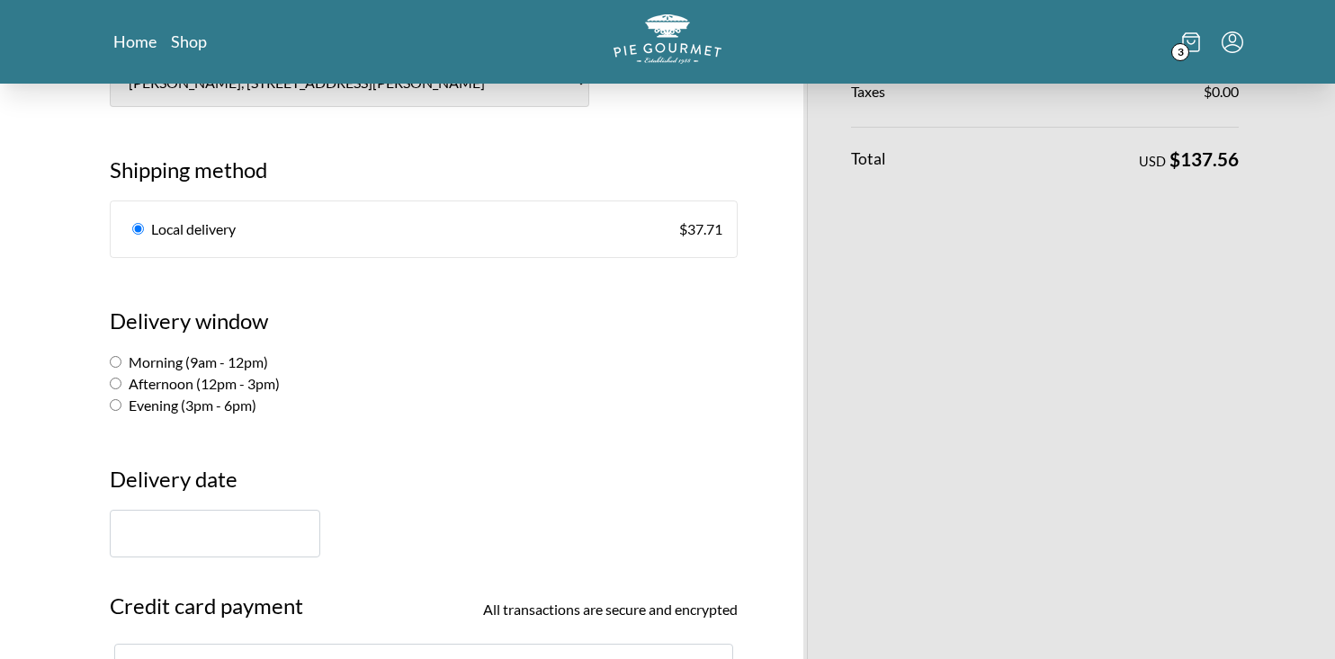
scroll to position [465, 0]
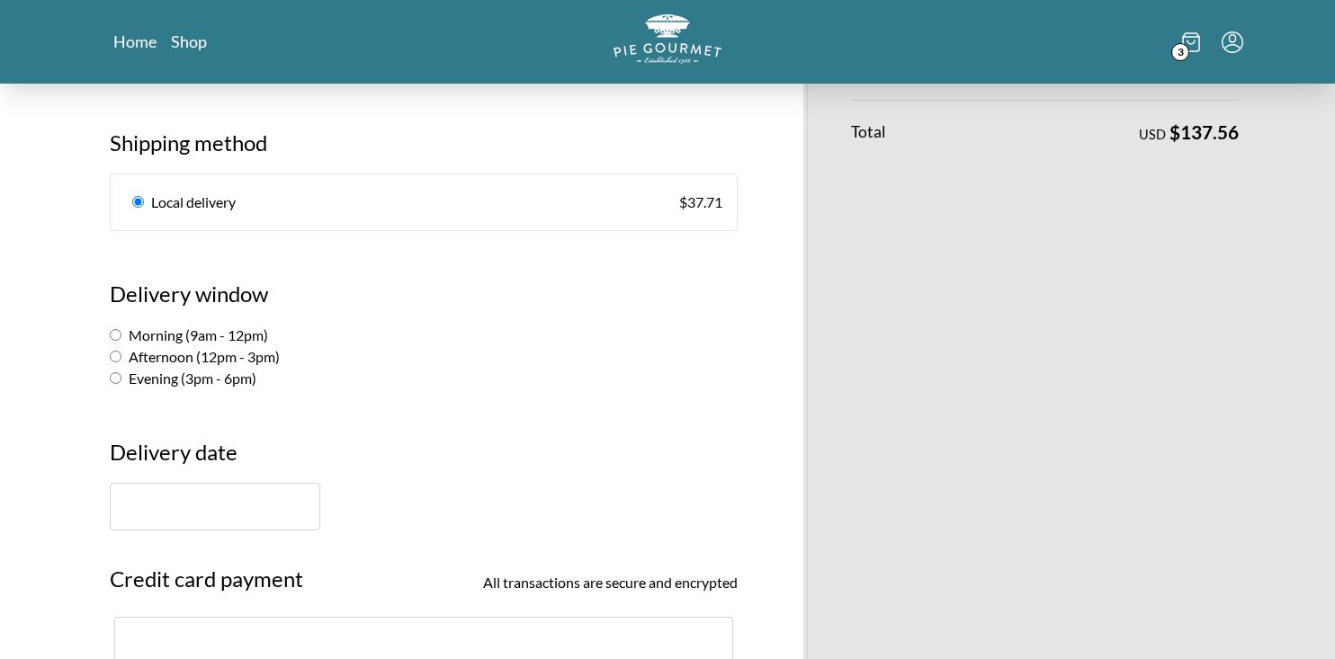
click at [115, 336] on input "Morning (9am - 12pm)" at bounding box center [116, 335] width 12 height 12
radio input "true"
click at [156, 501] on input "text" at bounding box center [215, 507] width 210 height 48
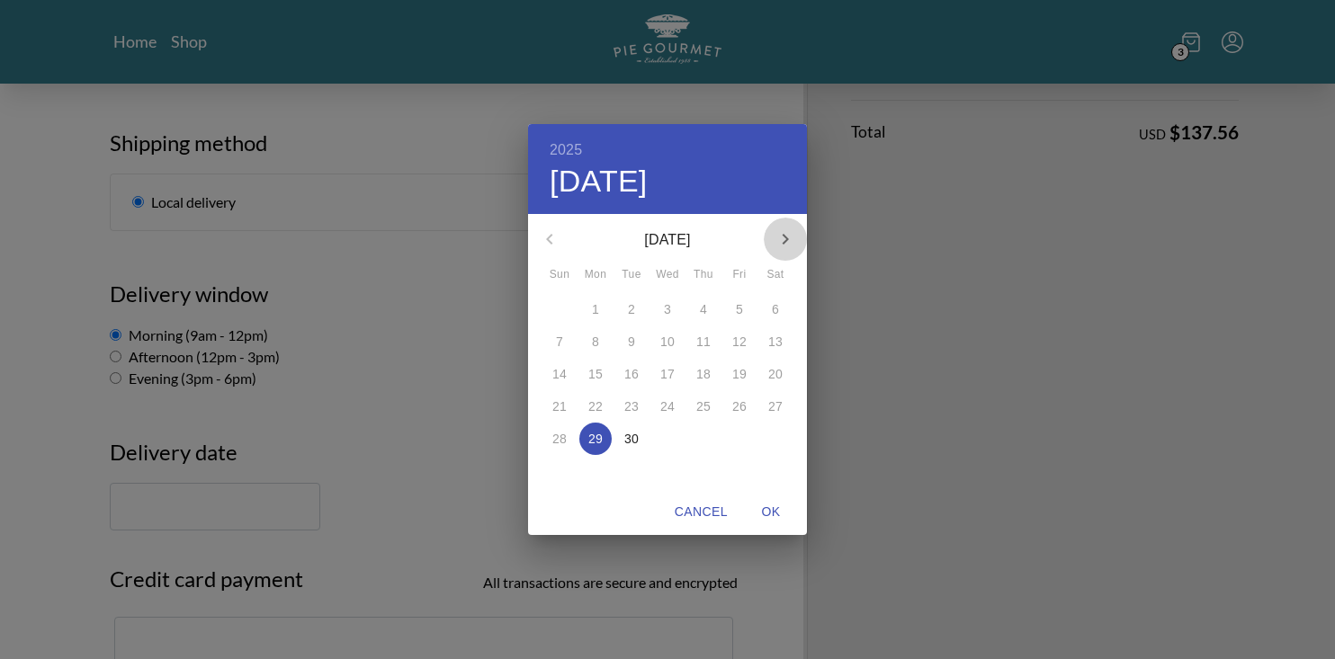
click at [782, 240] on icon "button" at bounding box center [785, 239] width 22 height 22
click at [596, 345] on p "6" at bounding box center [595, 342] width 7 height 18
click at [773, 511] on span "OK" at bounding box center [770, 512] width 43 height 22
type input "[DATE]"
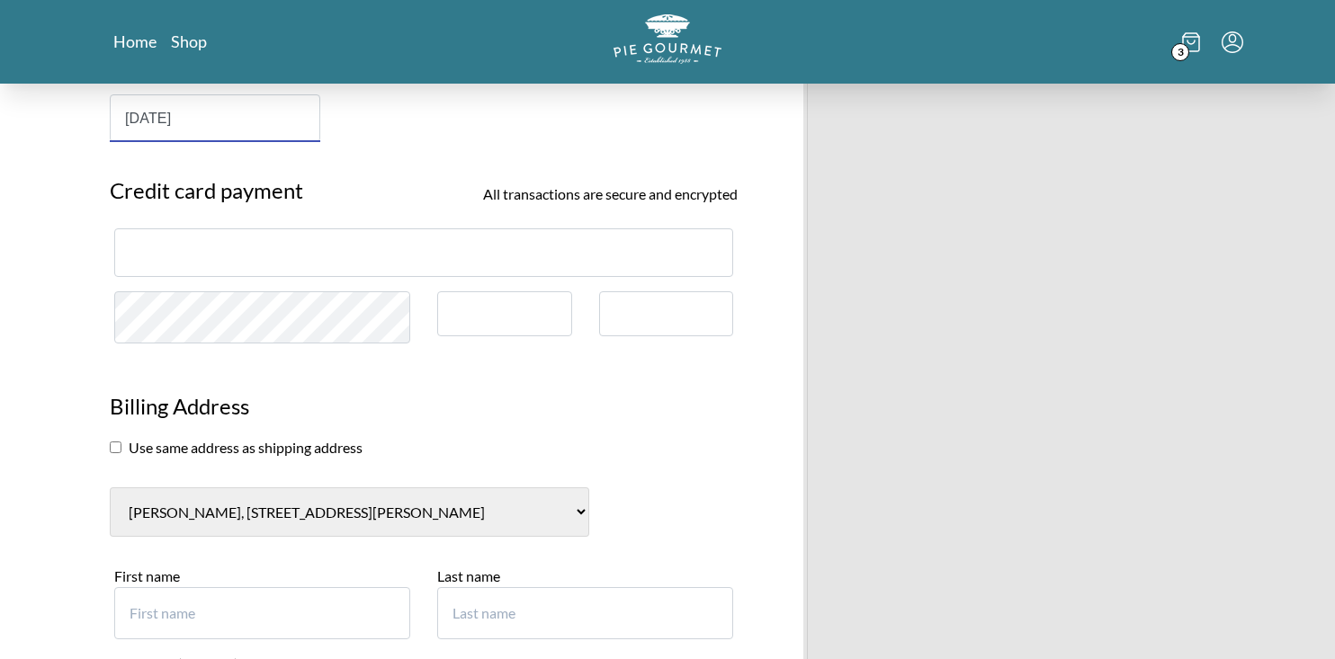
scroll to position [854, 0]
drag, startPoint x: 517, startPoint y: 476, endPoint x: 530, endPoint y: 485, distance: 15.5
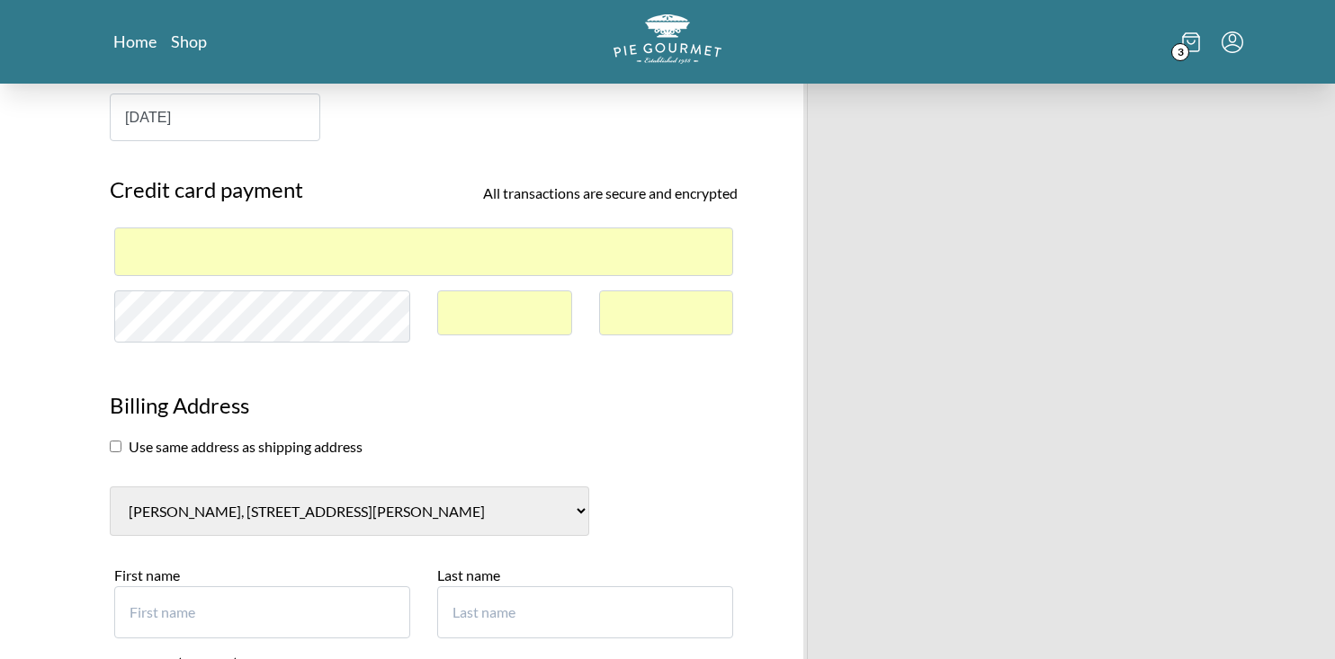
click at [114, 445] on input "checkbox" at bounding box center [116, 447] width 12 height 12
checkbox input "true"
select select "0"
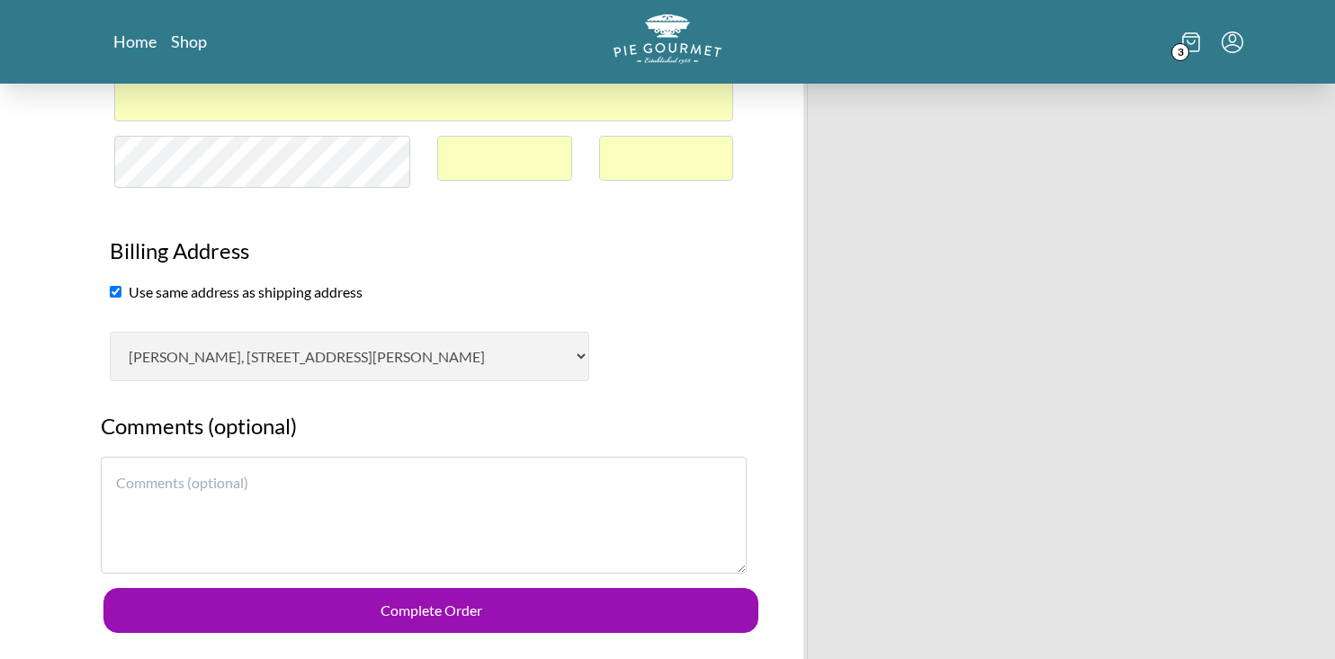
scroll to position [1070, 0]
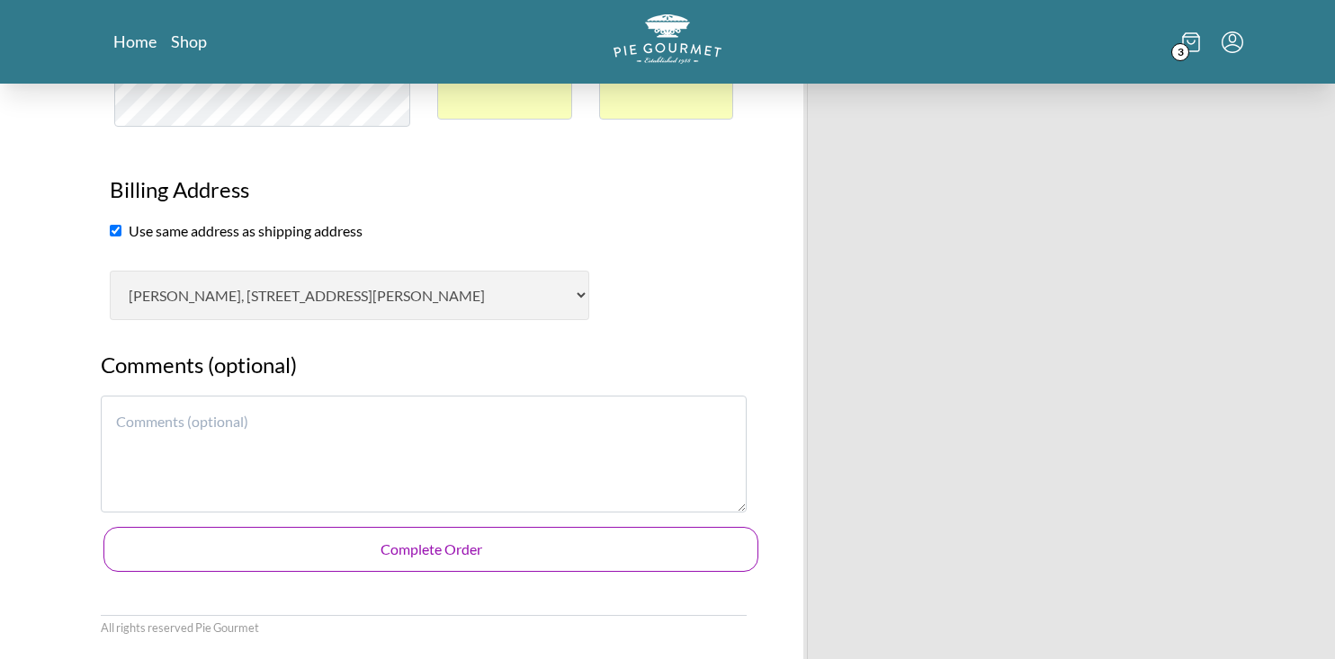
click at [388, 545] on button "Complete Order" at bounding box center [430, 549] width 655 height 45
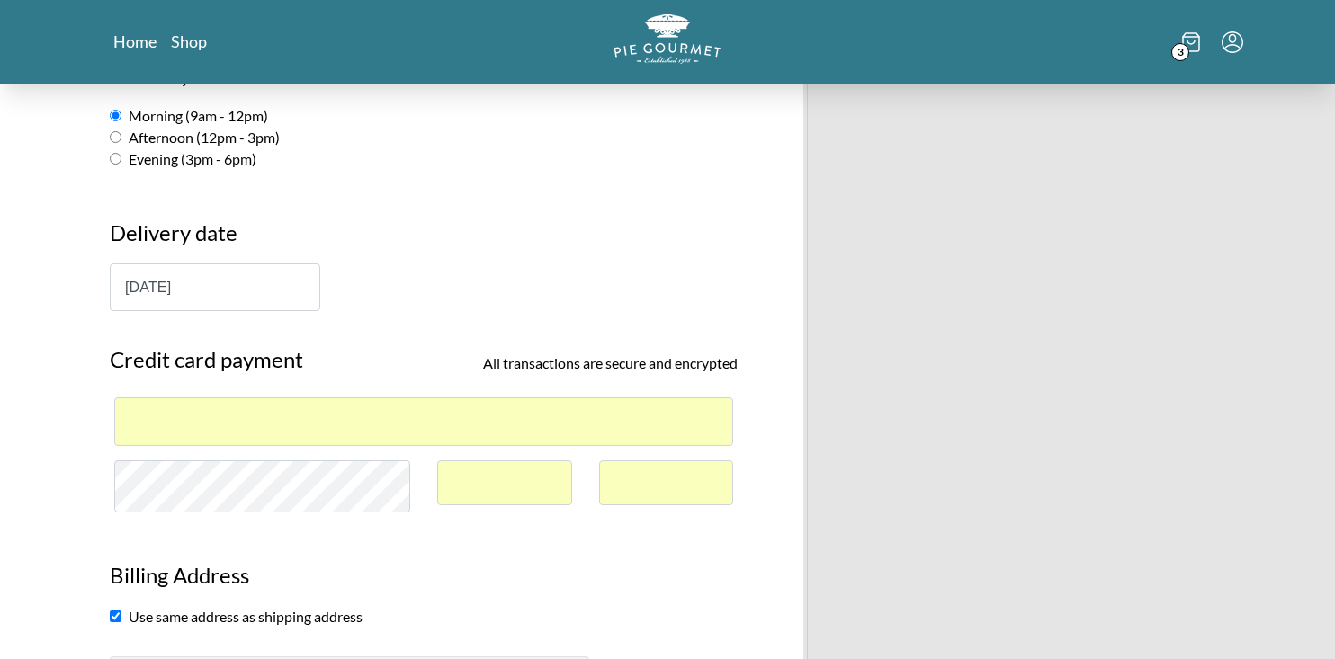
scroll to position [685, 0]
click at [504, 474] on div at bounding box center [504, 483] width 135 height 46
click at [663, 469] on div at bounding box center [666, 483] width 135 height 46
click at [589, 544] on section "Billing Address Use same address as shipping address [PERSON_NAME], [STREET_ADD…" at bounding box center [423, 623] width 655 height 165
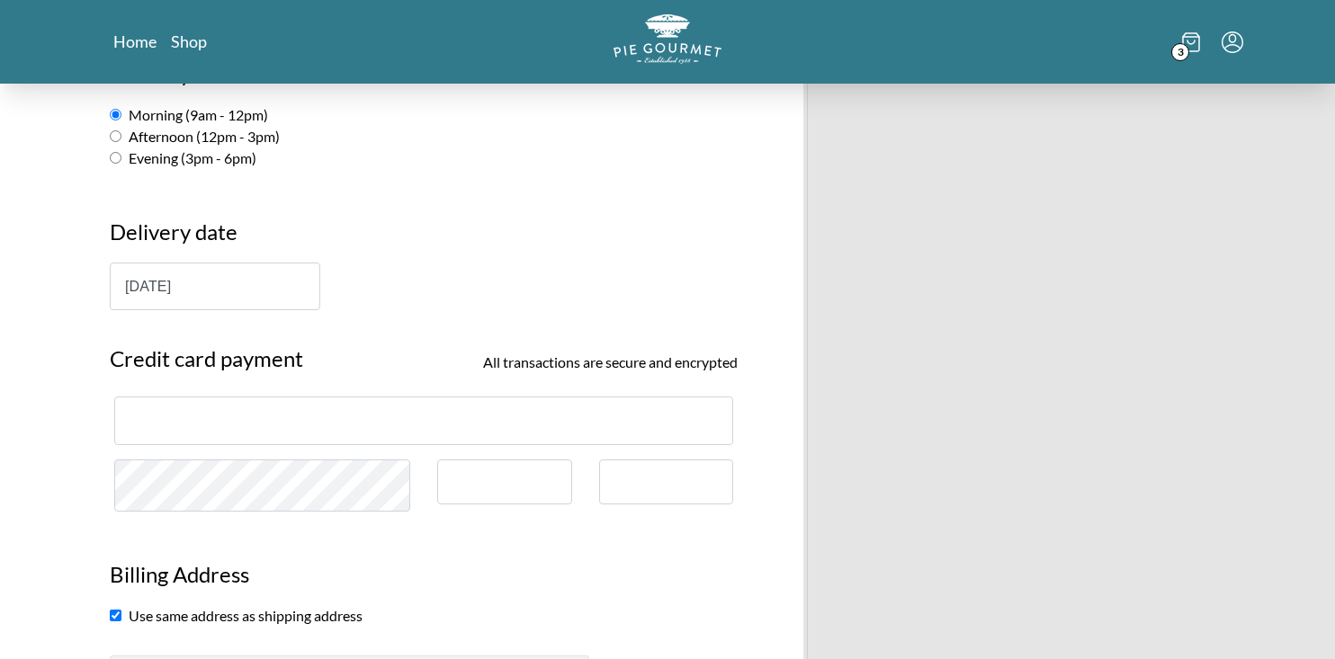
click at [343, 346] on h2 "Credit card payment All transactions are secure and encrypted" at bounding box center [424, 363] width 628 height 40
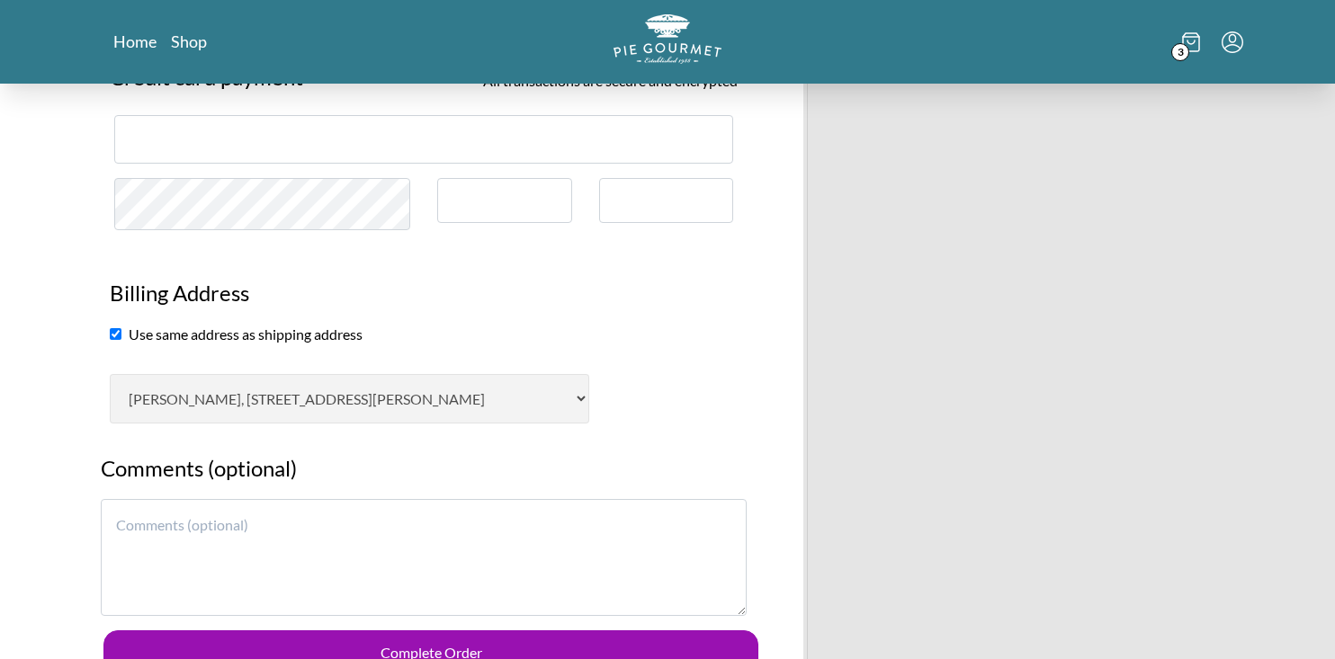
scroll to position [1019, 0]
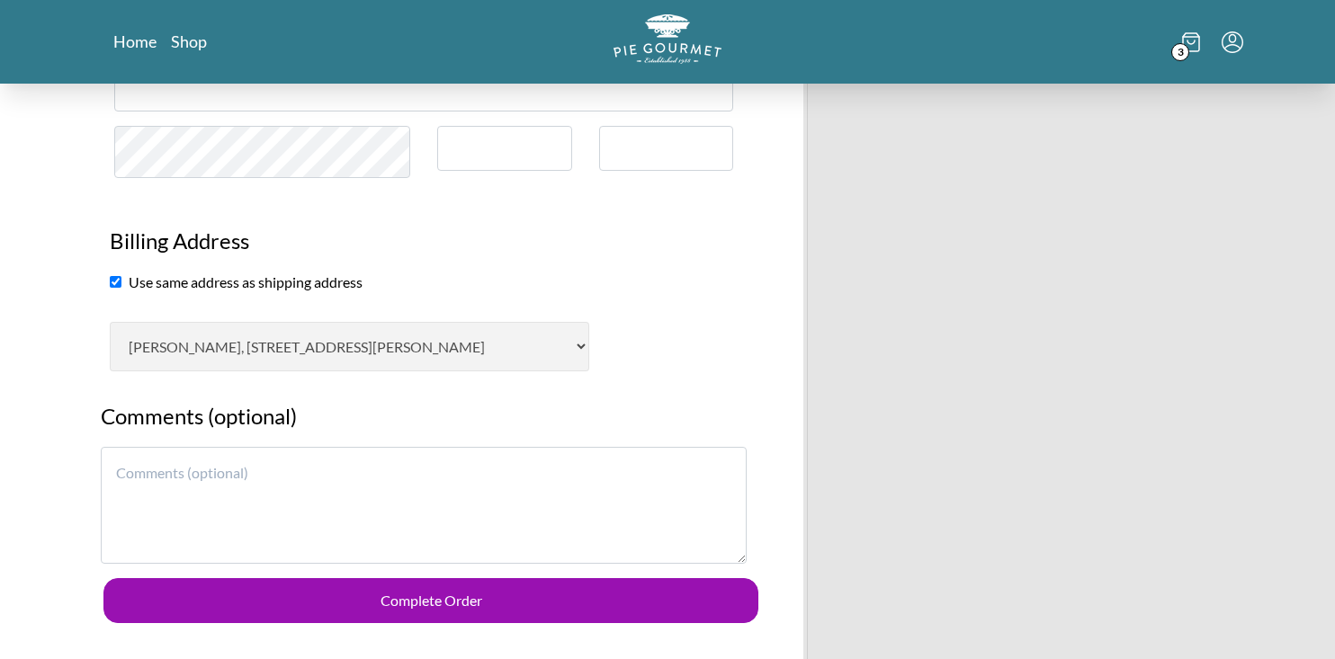
click at [472, 494] on textarea at bounding box center [424, 505] width 646 height 117
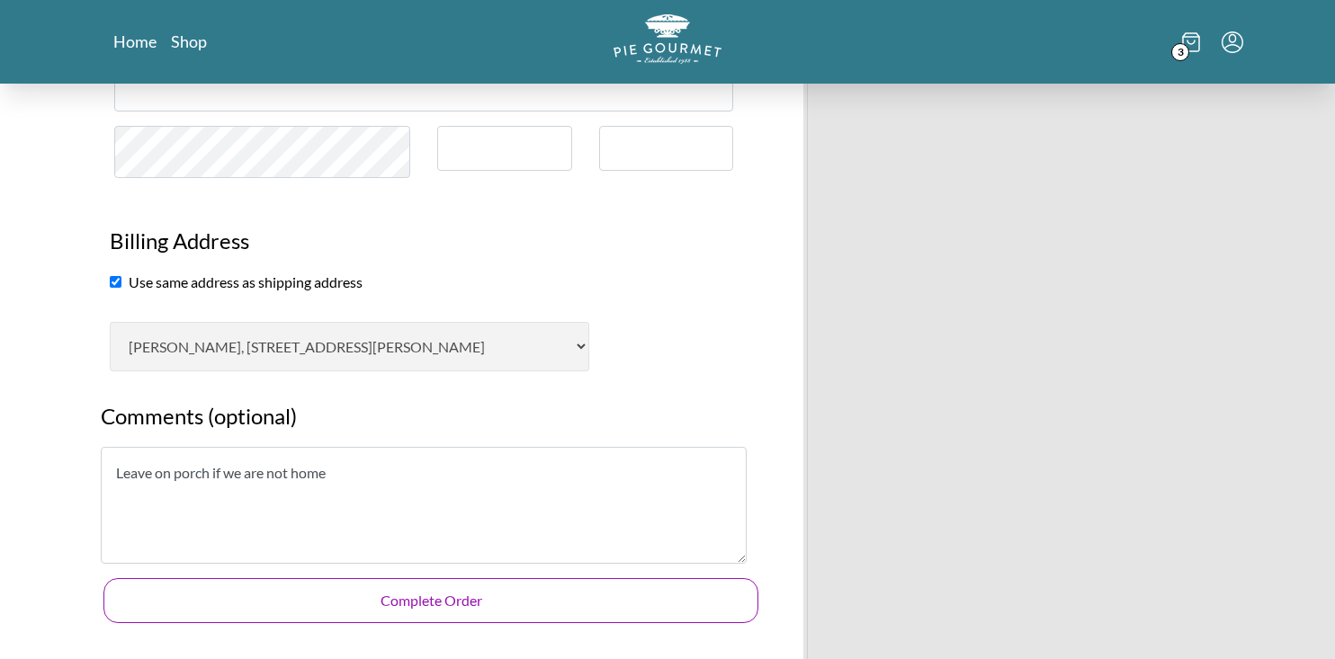
type textarea "Leave on porch if we are not home"
click at [521, 597] on button "Complete Order" at bounding box center [430, 600] width 655 height 45
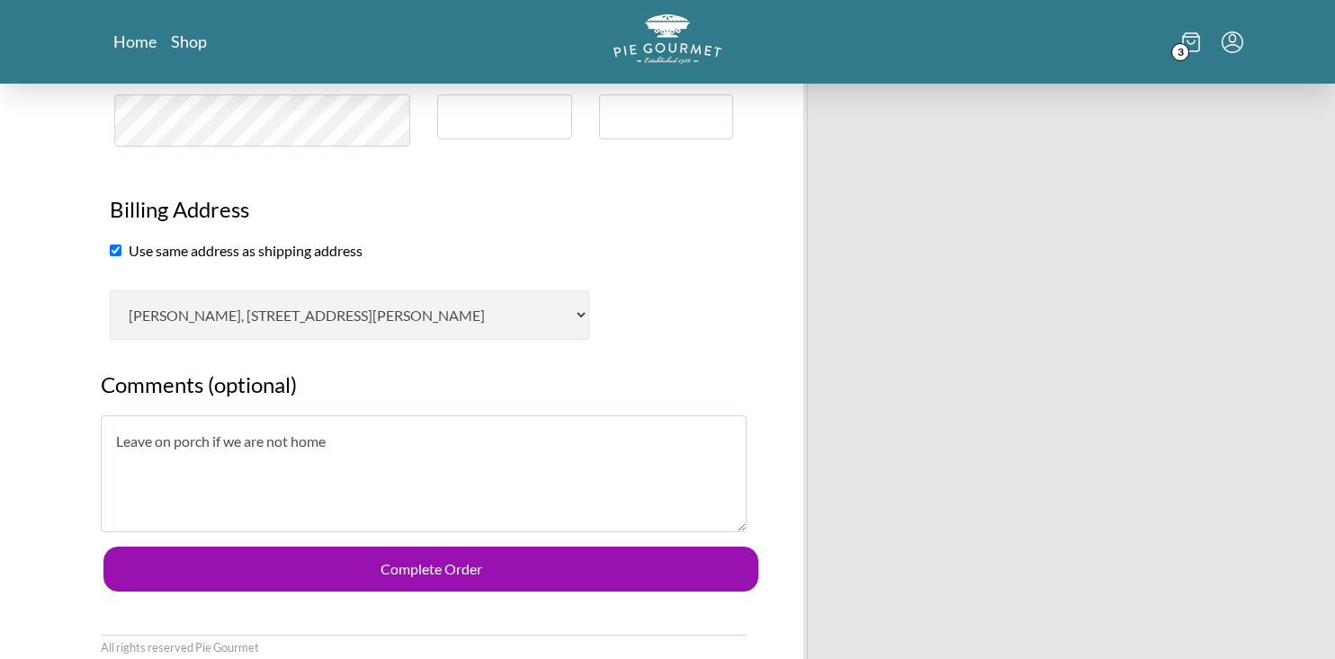
scroll to position [1070, 0]
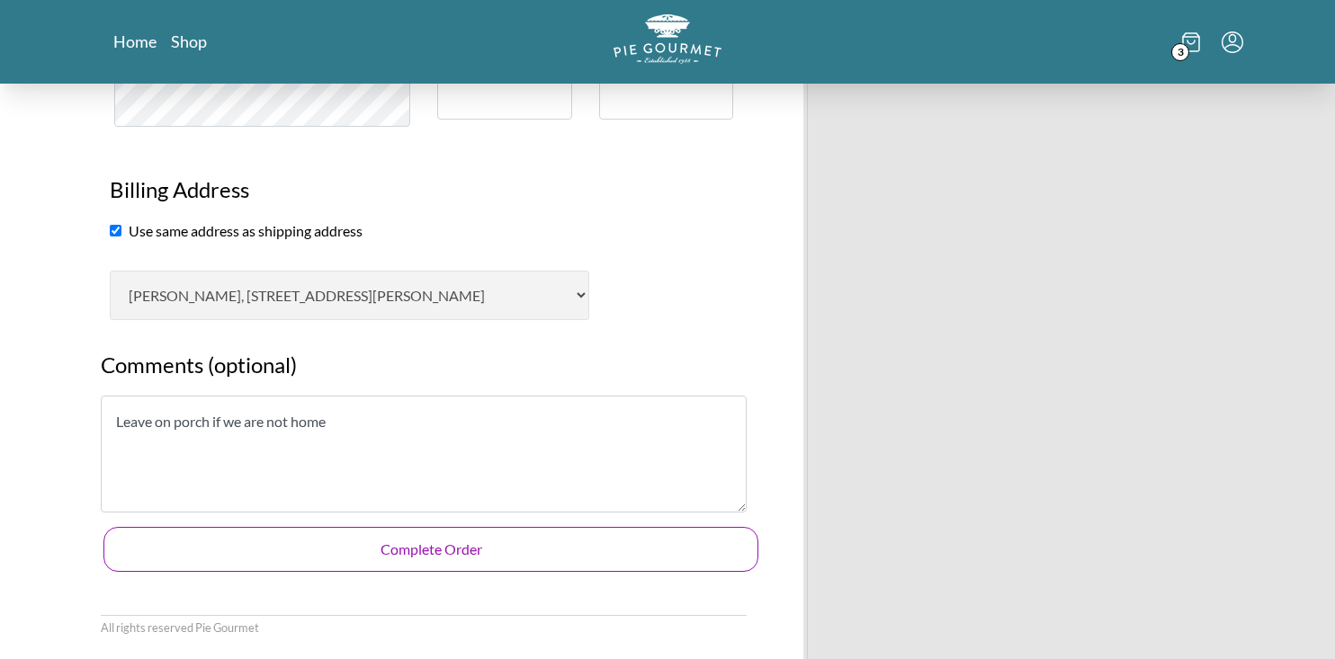
click at [420, 552] on button "Complete Order" at bounding box center [430, 549] width 655 height 45
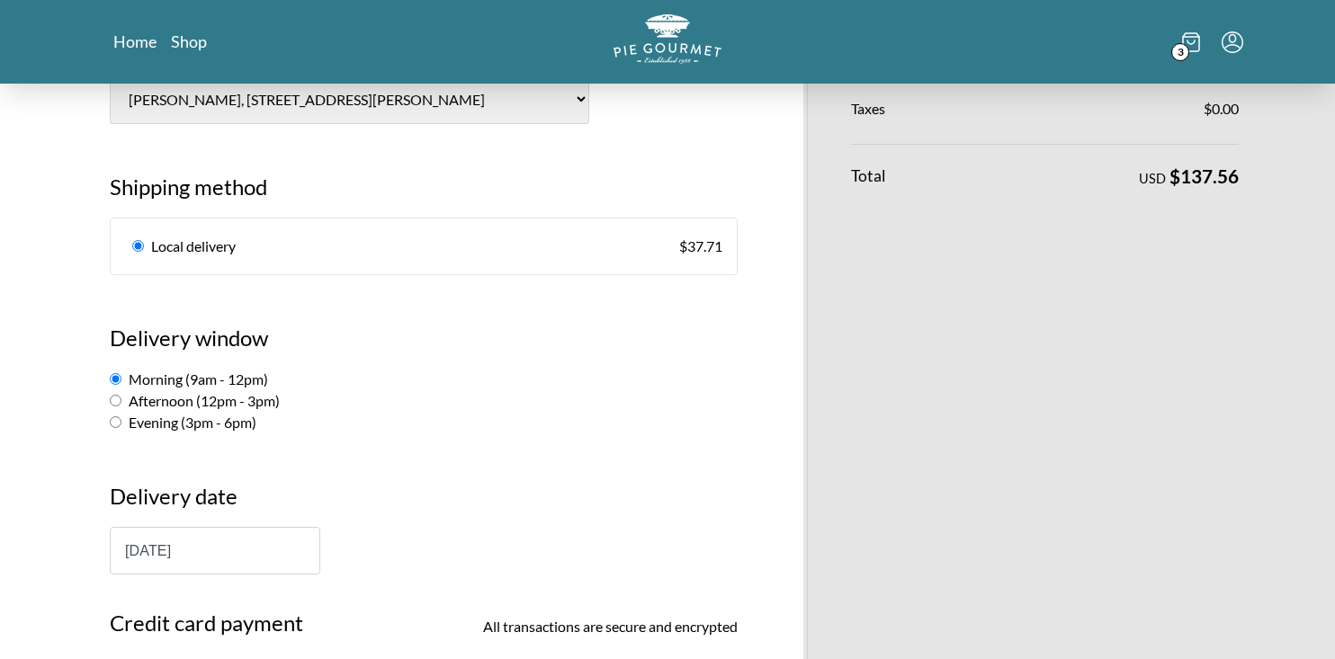
scroll to position [0, 0]
